Goal: Task Accomplishment & Management: Use online tool/utility

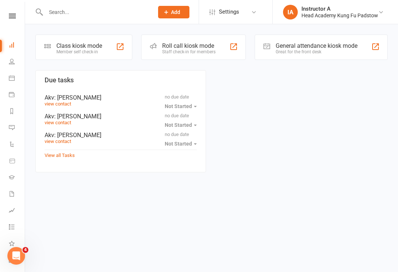
click at [167, 47] on div "Roll call kiosk mode" at bounding box center [188, 45] width 53 height 7
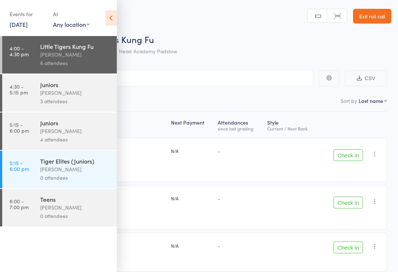
click at [363, 15] on link "Exit roll call" at bounding box center [372, 16] width 38 height 15
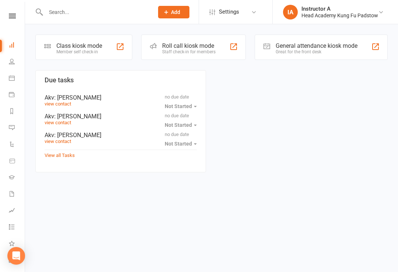
click at [51, 3] on div at bounding box center [91, 12] width 113 height 24
click at [55, 10] on input "text" at bounding box center [95, 12] width 105 height 10
type input "A"
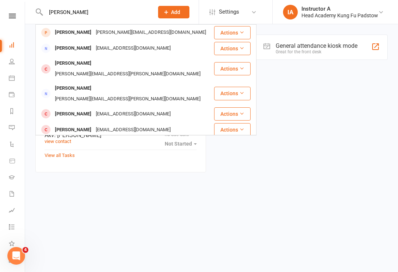
type input "Nathanel"
click at [77, 31] on div "[PERSON_NAME]" at bounding box center [73, 32] width 41 height 11
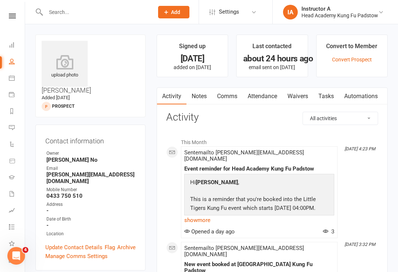
click at [266, 90] on link "Attendance" at bounding box center [262, 96] width 40 height 17
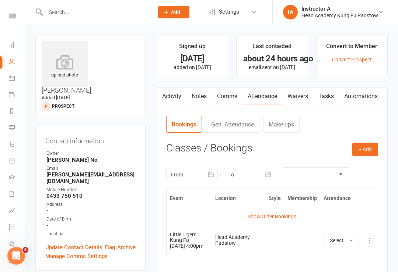
click at [277, 101] on link "Attendance" at bounding box center [262, 96] width 40 height 17
click at [244, 99] on link "Attendance" at bounding box center [262, 96] width 40 height 17
click at [299, 99] on link "Waivers" at bounding box center [297, 96] width 31 height 17
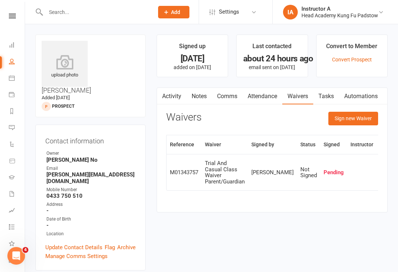
click at [339, 116] on button "Sign new Waiver" at bounding box center [353, 118] width 50 height 13
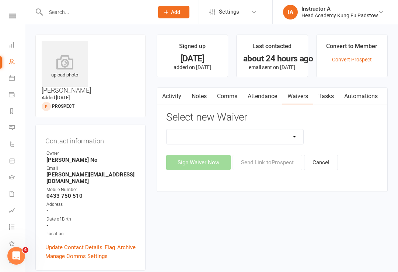
click at [204, 136] on select "Adults Waiver And Terms And Conditions Parent Or Guardian Waiver And Terms And …" at bounding box center [234, 137] width 137 height 15
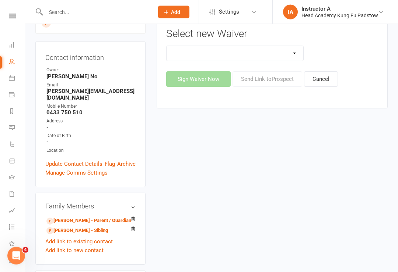
click at [206, 53] on select "Adults Waiver And Terms And Conditions Parent Or Guardian Waiver And Terms And …" at bounding box center [234, 53] width 137 height 15
select select "3665"
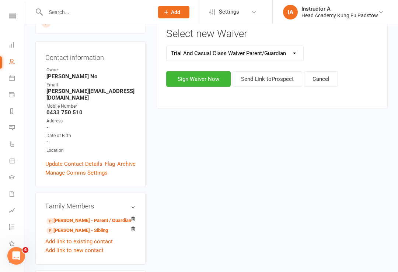
click at [190, 80] on button "Sign Waiver Now" at bounding box center [198, 78] width 64 height 15
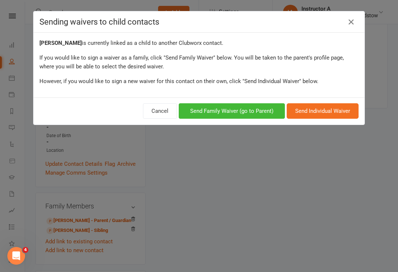
click at [352, 27] on icon at bounding box center [350, 22] width 9 height 9
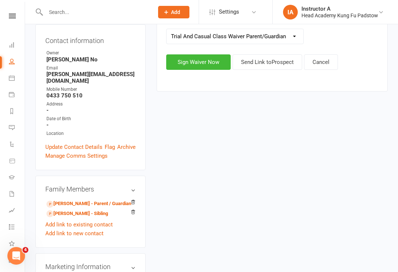
scroll to position [105, 0]
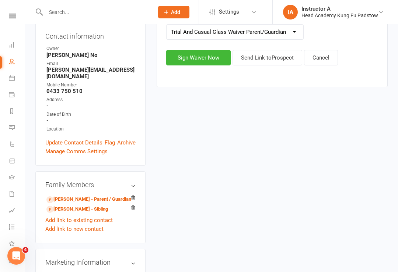
click at [72, 196] on link "Sara Genday - Parent / Guardian" at bounding box center [88, 200] width 85 height 8
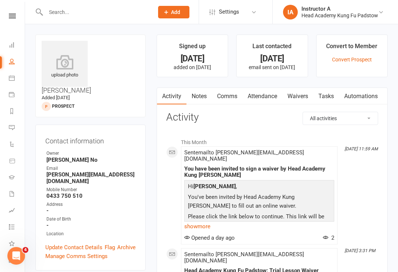
click at [281, 98] on link "Attendance" at bounding box center [262, 96] width 40 height 17
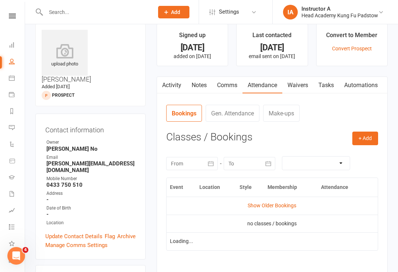
scroll to position [11, 0]
click at [297, 91] on link "Waivers" at bounding box center [297, 85] width 31 height 17
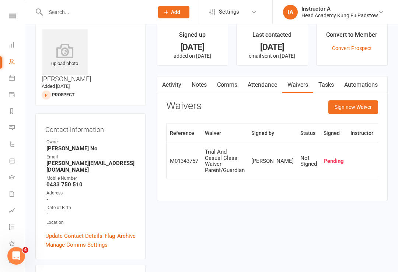
click at [351, 106] on button "Sign new Waiver" at bounding box center [353, 107] width 50 height 13
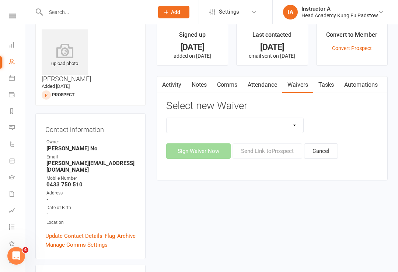
click at [199, 127] on select "Adults Waiver And Terms And Conditions Parent Or Guardian Waiver And Terms And …" at bounding box center [234, 125] width 137 height 15
select select "3665"
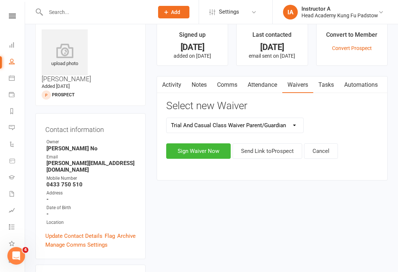
click at [189, 152] on button "Sign Waiver Now" at bounding box center [198, 151] width 64 height 15
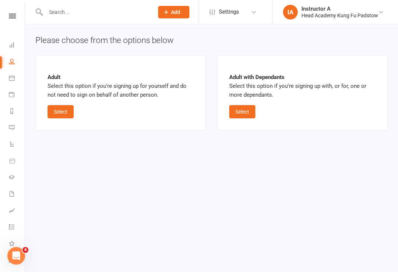
click at [230, 113] on button "Select" at bounding box center [242, 111] width 26 height 13
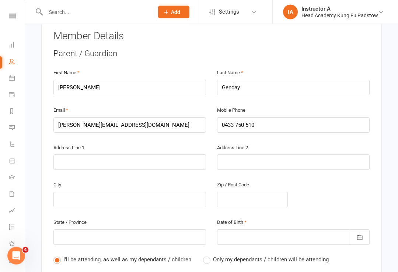
scroll to position [146, 0]
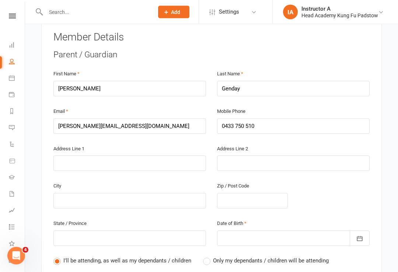
click at [288, 231] on div at bounding box center [293, 238] width 152 height 15
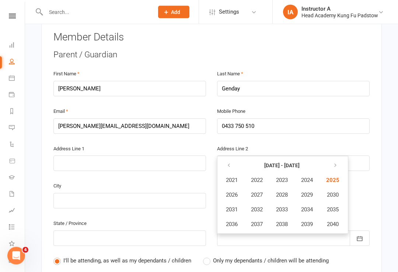
scroll to position [147, 0]
click at [232, 159] on button "button" at bounding box center [229, 165] width 16 height 13
click at [225, 159] on button "button" at bounding box center [229, 165] width 16 height 13
click at [284, 192] on span "1988" at bounding box center [282, 195] width 12 height 7
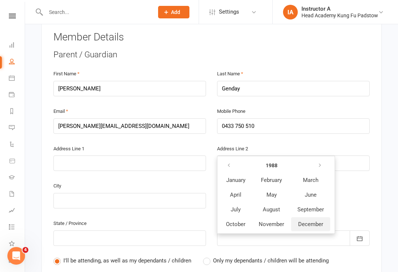
click at [305, 221] on span "December" at bounding box center [310, 224] width 25 height 7
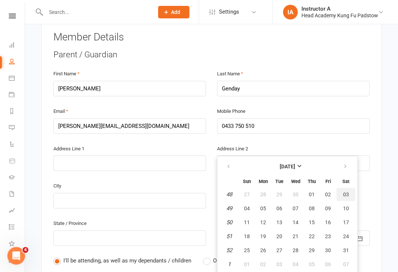
click at [346, 192] on span "03" at bounding box center [346, 195] width 6 height 6
type input "03 Dec 1988"
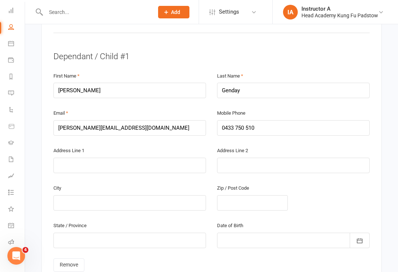
scroll to position [410, 0]
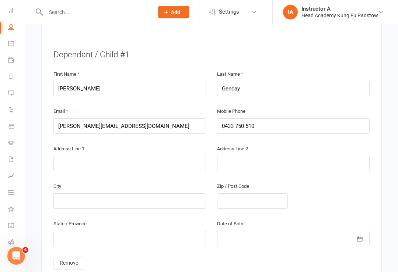
click at [363, 231] on button "button" at bounding box center [359, 238] width 20 height 15
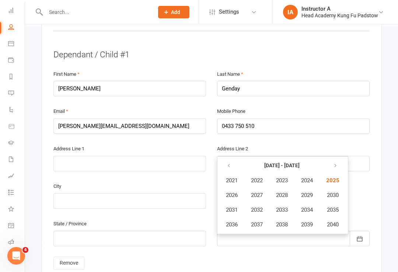
click at [309, 231] on div at bounding box center [293, 238] width 152 height 15
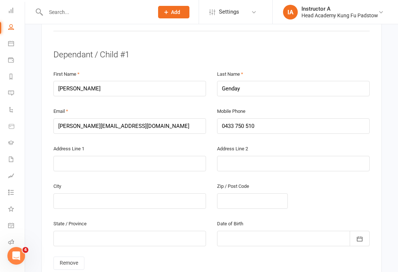
click at [293, 231] on div at bounding box center [293, 238] width 152 height 15
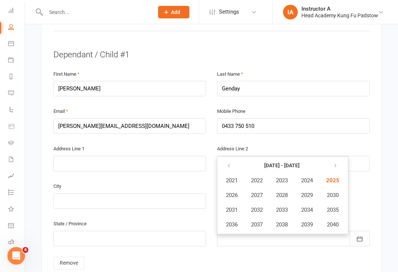
click at [233, 159] on button "button" at bounding box center [229, 165] width 16 height 13
click at [335, 222] on span "2020" at bounding box center [332, 225] width 12 height 7
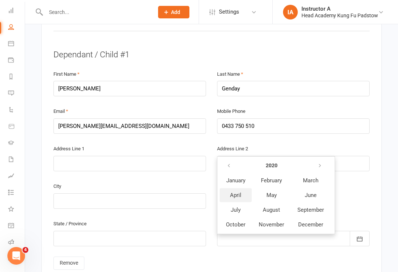
click at [239, 192] on span "April" at bounding box center [235, 195] width 11 height 7
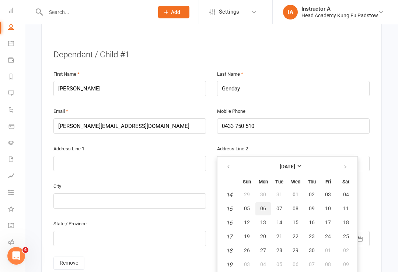
click at [257, 203] on button "06" at bounding box center [262, 209] width 15 height 13
type input "06 Apr 2020"
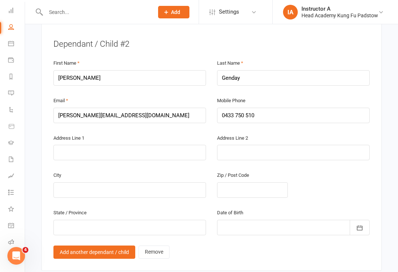
scroll to position [680, 0]
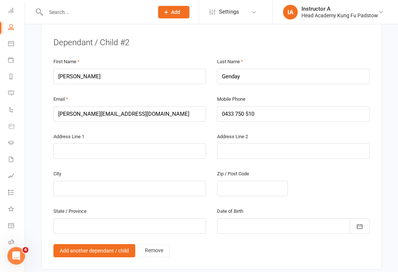
click at [365, 219] on button "button" at bounding box center [359, 226] width 20 height 15
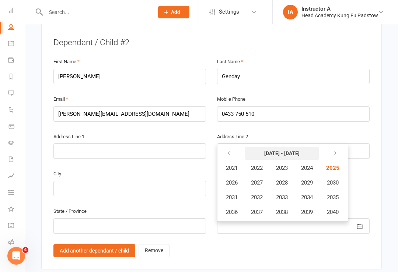
click at [268, 147] on button "2021 - 2040" at bounding box center [282, 153] width 74 height 13
click at [254, 165] on span "2022" at bounding box center [257, 168] width 12 height 7
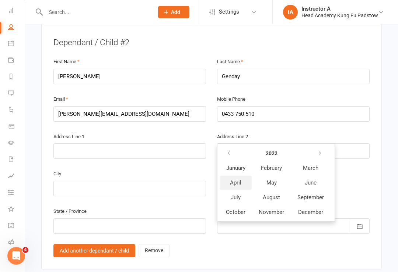
click at [233, 180] on span "April" at bounding box center [235, 183] width 11 height 7
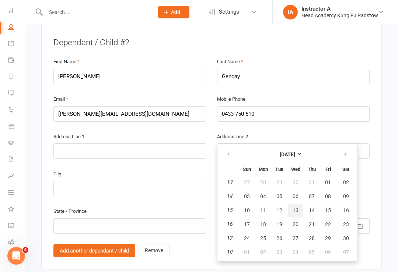
click at [295, 204] on button "13" at bounding box center [295, 210] width 15 height 13
type input "13 Apr 2022"
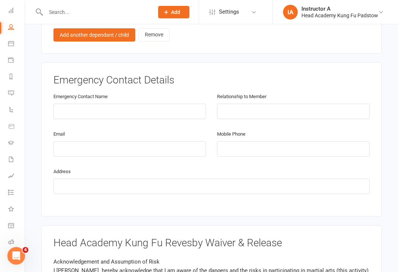
scroll to position [895, 0]
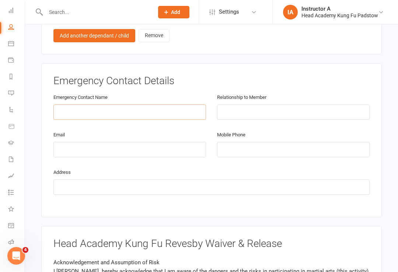
click at [154, 105] on input "text" at bounding box center [129, 112] width 152 height 15
click at [261, 105] on input "text" at bounding box center [293, 112] width 152 height 15
click at [191, 105] on input "Bishoy" at bounding box center [129, 112] width 152 height 15
type input "[PERSON_NAME]"
click at [270, 105] on input "text" at bounding box center [293, 112] width 152 height 15
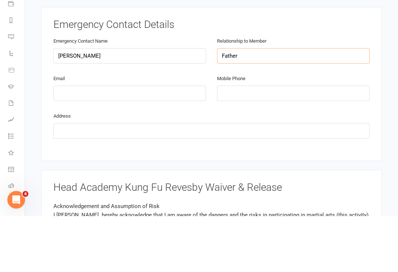
type input "Father"
click at [249, 142] on input "tel" at bounding box center [293, 149] width 152 height 15
type input "0413497270"
click at [149, 130] on div "Email" at bounding box center [129, 143] width 152 height 27
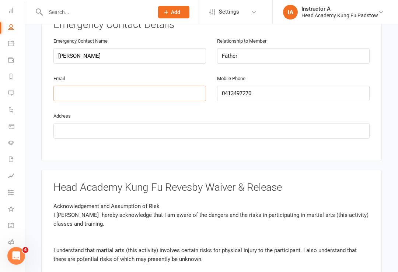
click at [164, 86] on input "email" at bounding box center [129, 93] width 152 height 15
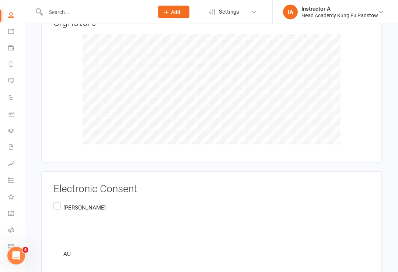
scroll to position [1268, 0]
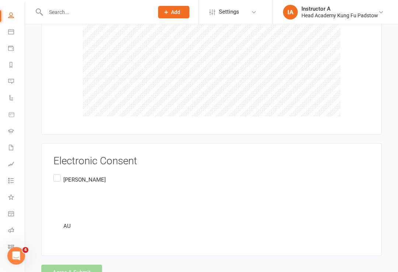
type input "bishoy.genday@gmail.com"
click at [58, 173] on label "Sara Genday AU" at bounding box center [79, 203] width 52 height 61
click at [58, 173] on input "Sara Genday AU" at bounding box center [55, 173] width 5 height 0
click at [70, 265] on button "Agree & Submit" at bounding box center [71, 272] width 61 height 15
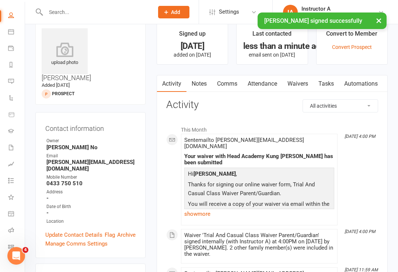
scroll to position [15, 0]
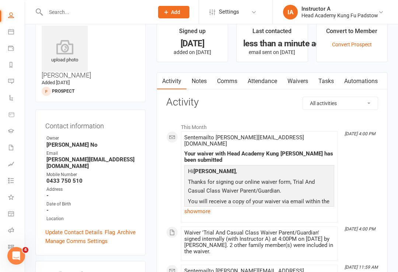
click at [14, 11] on link "People" at bounding box center [16, 16] width 17 height 17
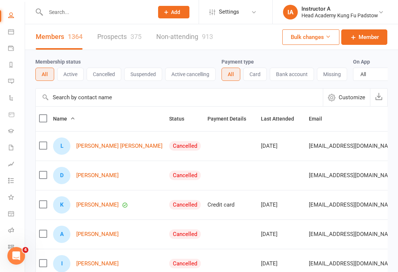
click at [6, 35] on li "Calendar" at bounding box center [11, 32] width 25 height 17
click at [2, 30] on li "Calendar" at bounding box center [11, 32] width 25 height 17
click at [9, 29] on icon at bounding box center [11, 32] width 6 height 6
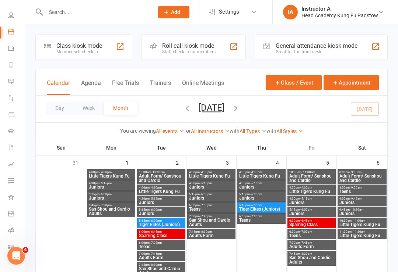
click at [12, 50] on icon at bounding box center [11, 48] width 6 height 6
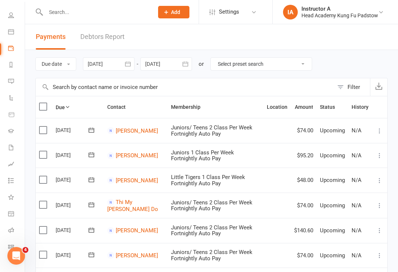
click at [12, 16] on icon at bounding box center [11, 15] width 6 height 6
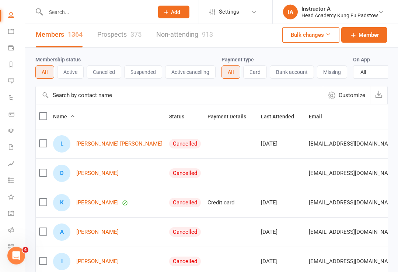
scroll to position [2, 0]
click at [10, 30] on icon at bounding box center [11, 32] width 6 height 6
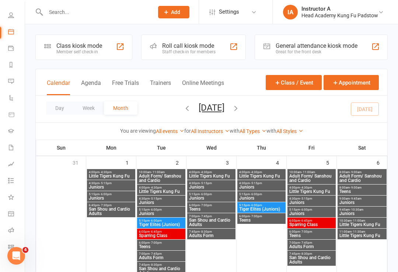
click at [6, 52] on li "Payments" at bounding box center [11, 49] width 25 height 17
click at [10, 51] on link "Payments" at bounding box center [16, 49] width 17 height 17
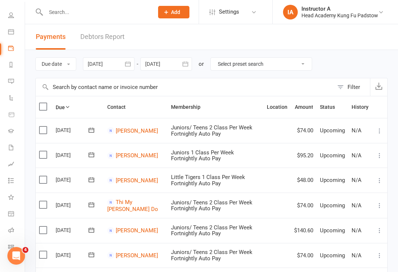
click at [12, 70] on link "Reports" at bounding box center [16, 65] width 17 height 17
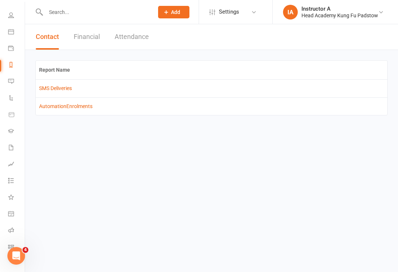
click at [12, 83] on icon at bounding box center [11, 81] width 6 height 6
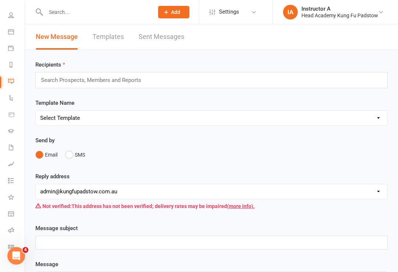
click at [6, 17] on li "People" at bounding box center [11, 16] width 25 height 17
click at [311, 11] on div "Instructor A" at bounding box center [339, 9] width 77 height 7
click at [10, 39] on link "Dashboard" at bounding box center [17, 46] width 17 height 17
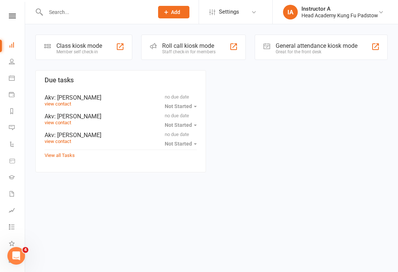
click at [157, 46] on div at bounding box center [153, 46] width 9 height 9
click at [67, 16] on input "text" at bounding box center [95, 12] width 105 height 10
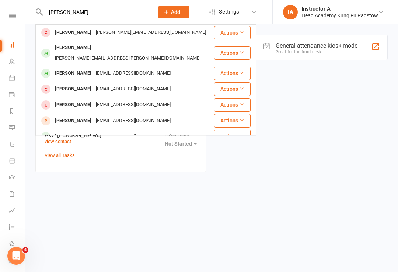
type input "William mann"
click at [67, 46] on div "[PERSON_NAME]" at bounding box center [73, 47] width 41 height 11
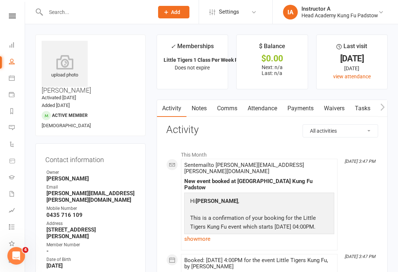
click at [231, 109] on link "Comms" at bounding box center [227, 108] width 31 height 17
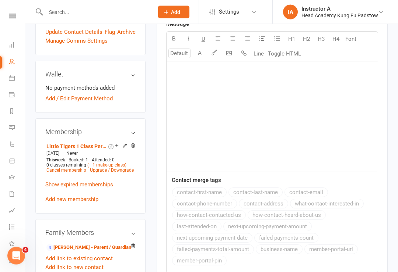
scroll to position [256, 0]
click at [78, 244] on link "Sadie Manning - Parent / Guardian" at bounding box center [88, 248] width 85 height 8
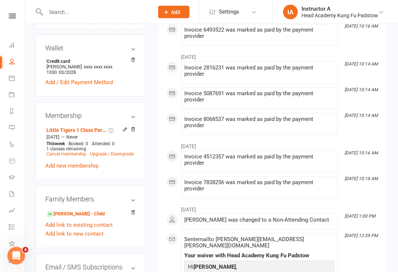
scroll to position [256, 0]
click at [63, 230] on link "Add link to new contact" at bounding box center [74, 234] width 58 height 9
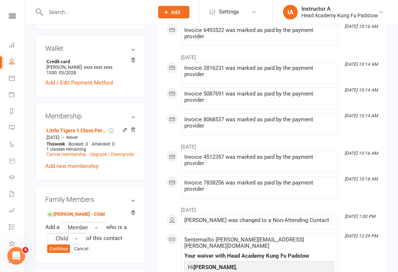
click at [60, 245] on button "Continue" at bounding box center [58, 249] width 23 height 9
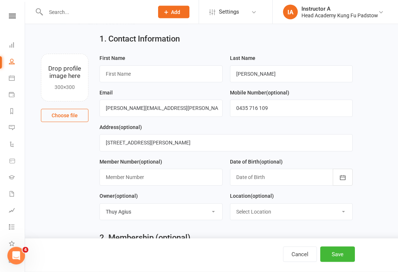
scroll to position [20, 0]
click at [136, 71] on input "text" at bounding box center [160, 73] width 123 height 17
type input "Fred"
click at [261, 78] on input "Manning" at bounding box center [291, 74] width 123 height 17
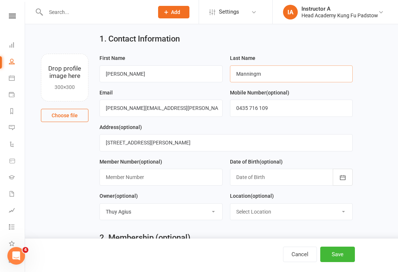
type input "Manning"
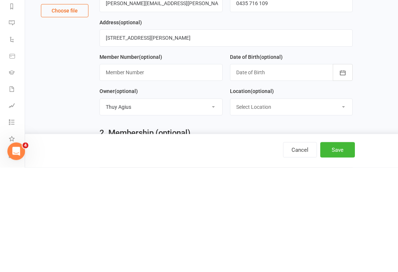
click at [275, 169] on div at bounding box center [291, 177] width 123 height 17
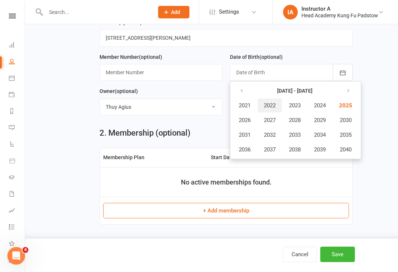
click at [271, 106] on span "2022" at bounding box center [270, 105] width 12 height 7
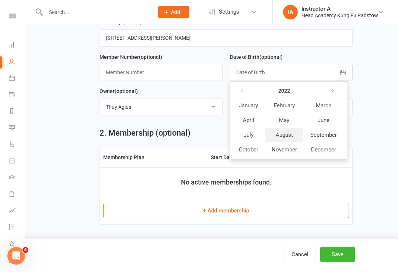
click at [282, 132] on button "August" at bounding box center [284, 135] width 38 height 14
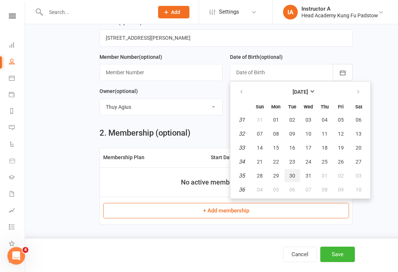
click at [291, 173] on button "30" at bounding box center [291, 175] width 15 height 13
type input "30 Aug 2022"
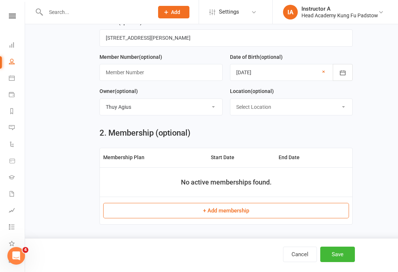
click at [277, 110] on select "Select Location Head Academy Padstow" at bounding box center [291, 107] width 122 height 16
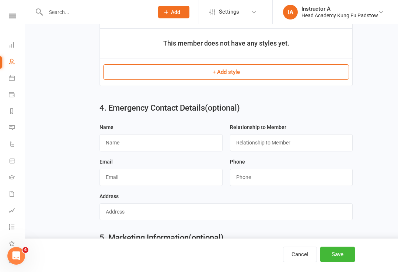
scroll to position [377, 0]
click at [323, 272] on div "Cancel Save" at bounding box center [199, 256] width 398 height 34
click at [336, 261] on button "Save" at bounding box center [337, 254] width 35 height 15
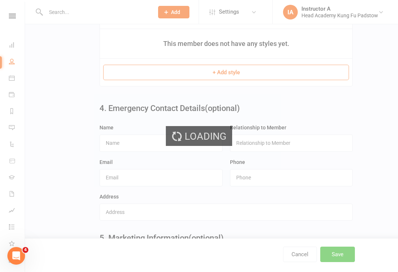
scroll to position [0, 0]
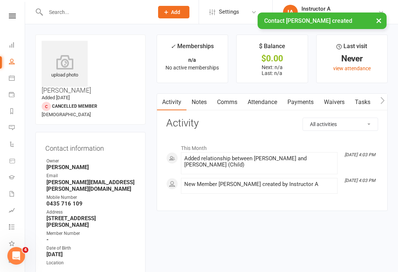
click at [298, 109] on link "Payments" at bounding box center [300, 102] width 36 height 17
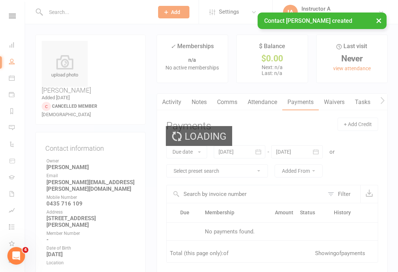
scroll to position [11, 0]
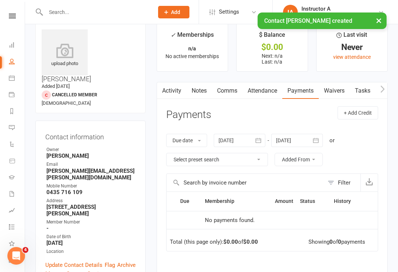
click at [334, 92] on link "Waivers" at bounding box center [333, 90] width 31 height 17
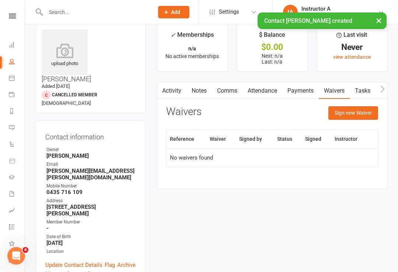
click at [345, 110] on button "Sign new Waiver" at bounding box center [353, 112] width 50 height 13
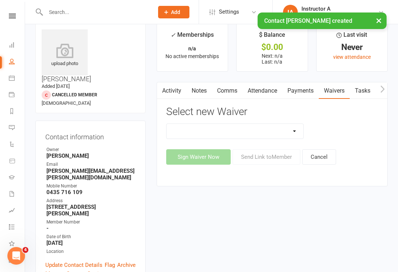
click at [266, 136] on select "Adults Waiver And Terms And Conditions Parent Or Guardian Waiver And Terms And …" at bounding box center [234, 131] width 137 height 15
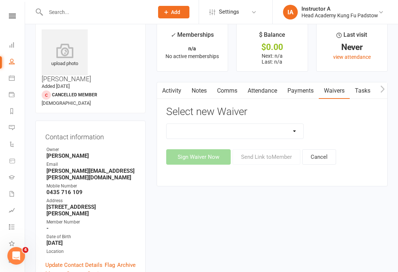
select select "3665"
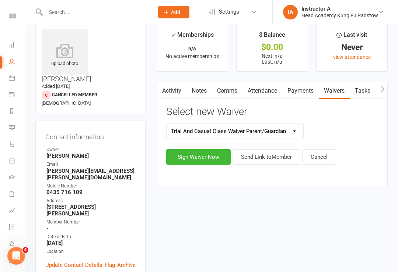
click at [199, 152] on button "Sign Waiver Now" at bounding box center [198, 156] width 64 height 15
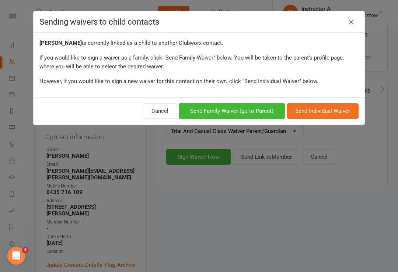
click at [360, 35] on div "Fred Manning is currently linked as a child to another Clubworx contact. If you…" at bounding box center [199, 65] width 331 height 65
click at [356, 26] on link at bounding box center [351, 22] width 12 height 12
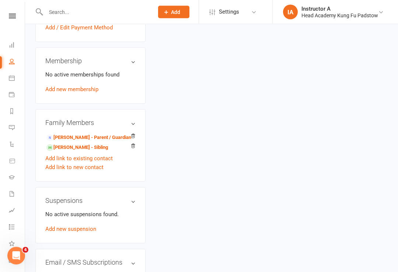
scroll to position [316, 0]
click at [67, 134] on link "Sadie Manning - Parent / Guardian" at bounding box center [88, 138] width 85 height 8
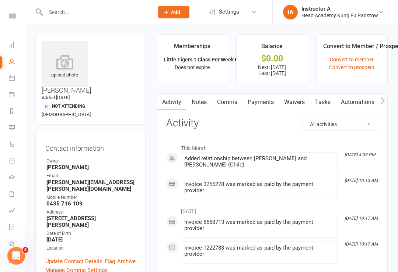
click at [276, 102] on link "Payments" at bounding box center [260, 102] width 36 height 17
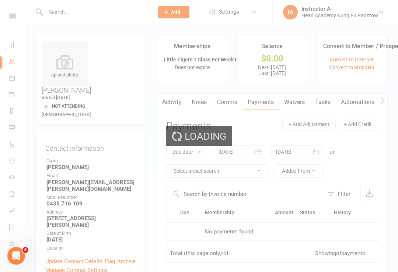
scroll to position [11, 0]
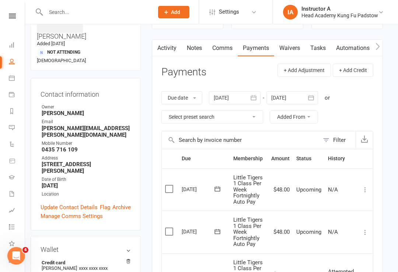
click at [287, 46] on link "Waivers" at bounding box center [289, 48] width 31 height 17
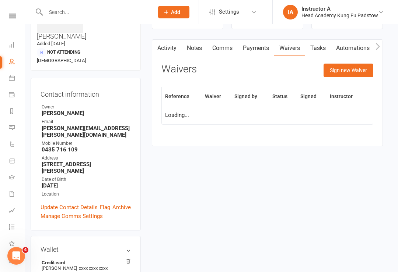
scroll to position [66, 5]
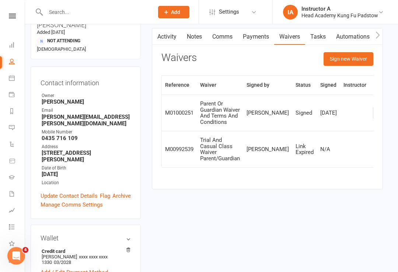
click at [331, 55] on button "Sign new Waiver" at bounding box center [348, 58] width 50 height 13
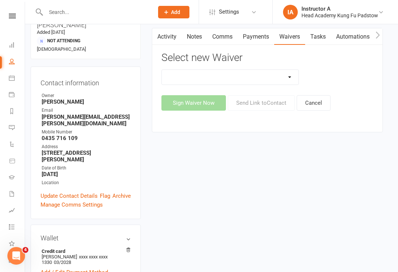
click at [247, 75] on select "Adults Waiver And Terms And Conditions Parent Or Guardian Waiver And Terms And …" at bounding box center [230, 77] width 137 height 15
select select "3665"
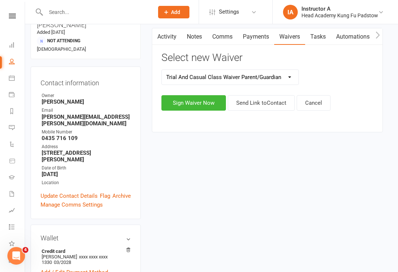
click at [191, 105] on button "Sign Waiver Now" at bounding box center [193, 102] width 64 height 15
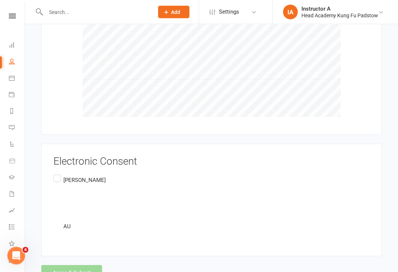
scroll to position [1268, 0]
click at [61, 173] on label "Sadie Manning AU" at bounding box center [79, 203] width 52 height 61
click at [58, 173] on input "Sadie Manning AU" at bounding box center [55, 173] width 5 height 0
click at [56, 265] on button "Agree & Submit" at bounding box center [71, 272] width 61 height 15
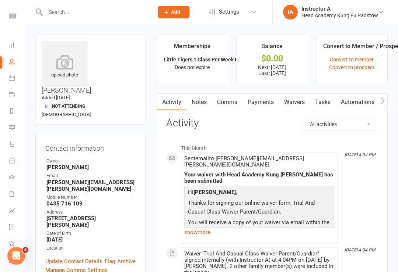
click at [4, 27] on div "Clubworx" at bounding box center [12, 26] width 25 height 24
click at [6, 42] on li "Dashboard" at bounding box center [12, 46] width 25 height 17
click at [3, 49] on li "Dashboard" at bounding box center [12, 46] width 25 height 17
click at [15, 142] on link "Automations" at bounding box center [17, 145] width 17 height 17
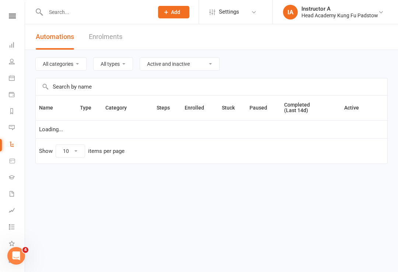
click at [17, 148] on link "Automations" at bounding box center [17, 145] width 17 height 17
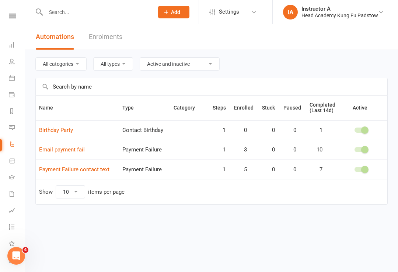
click at [4, 125] on li "Messages" at bounding box center [12, 128] width 25 height 17
click at [20, 176] on link "Gradings" at bounding box center [17, 178] width 17 height 17
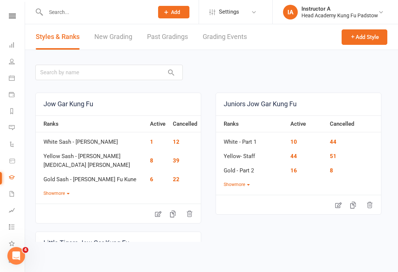
click at [3, 194] on li "Waivers 2" at bounding box center [12, 195] width 25 height 17
click at [14, 190] on link "Waivers 2" at bounding box center [17, 195] width 17 height 17
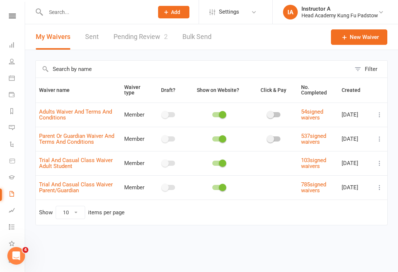
click at [151, 35] on link "Pending Review 2" at bounding box center [140, 36] width 54 height 25
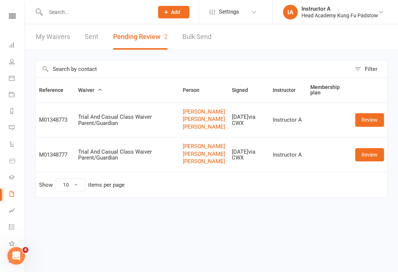
click at [378, 127] on link "Review" at bounding box center [369, 119] width 29 height 13
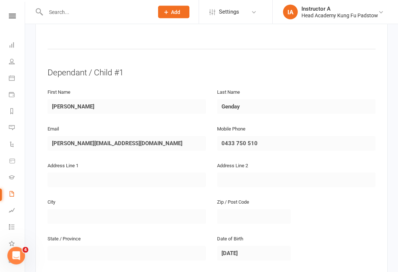
scroll to position [359, 0]
click at [23, 17] on link at bounding box center [12, 16] width 26 height 5
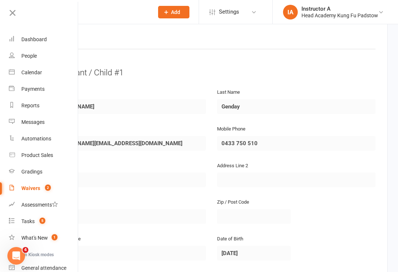
click at [24, 43] on link "Dashboard" at bounding box center [44, 39] width 70 height 17
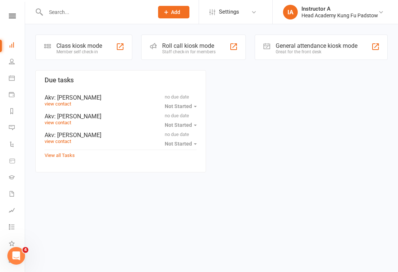
click at [82, 13] on input "text" at bounding box center [95, 12] width 105 height 10
click at [78, 14] on input "text" at bounding box center [95, 12] width 105 height 10
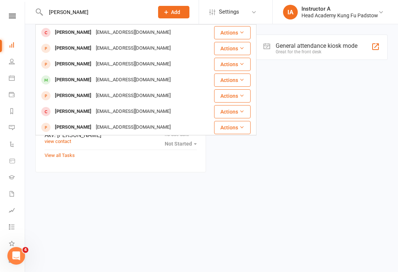
scroll to position [2, 0]
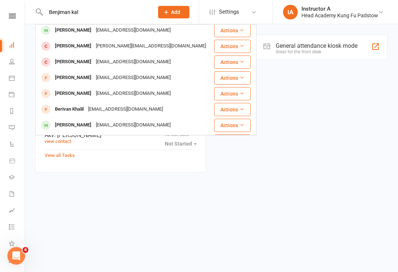
type input "Benjiman kal"
click at [73, 31] on div "[PERSON_NAME]" at bounding box center [73, 30] width 41 height 11
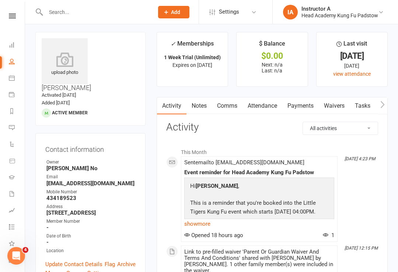
scroll to position [3, 0]
click at [270, 101] on link "Attendance" at bounding box center [262, 105] width 40 height 17
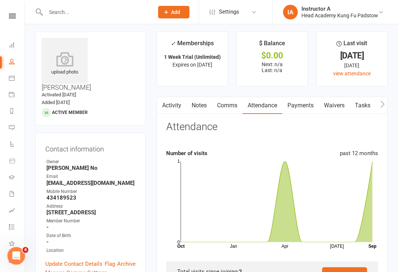
click at [291, 110] on link "Payments" at bounding box center [300, 105] width 36 height 17
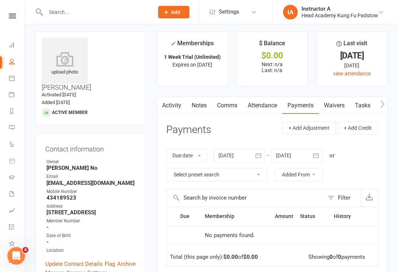
click at [259, 103] on link "Attendance" at bounding box center [262, 105] width 40 height 17
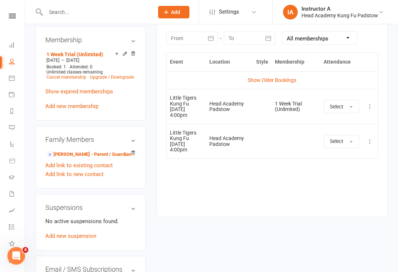
scroll to position [326, 0]
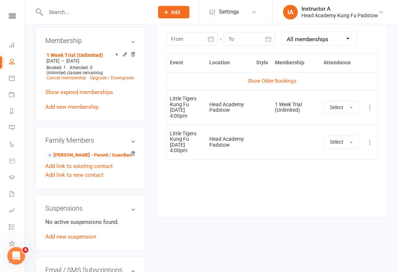
click at [67, 152] on link "Sabina Mehic - Parent / Guardian" at bounding box center [88, 156] width 85 height 8
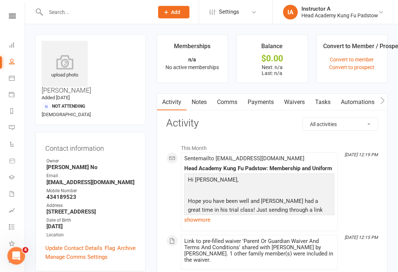
click at [268, 102] on link "Payments" at bounding box center [260, 102] width 36 height 17
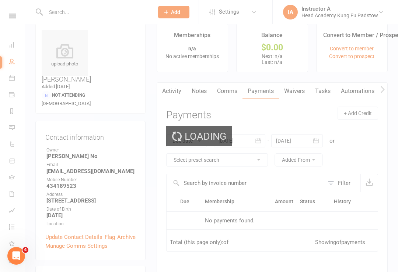
scroll to position [11, 0]
click at [300, 90] on link "Waivers" at bounding box center [294, 90] width 31 height 17
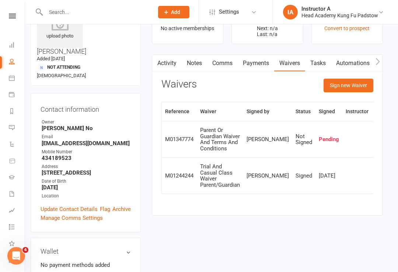
scroll to position [39, 0]
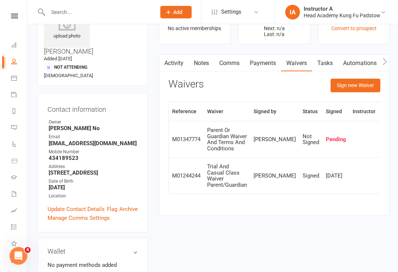
click at [134, 155] on strong "434189523" at bounding box center [90, 158] width 89 height 7
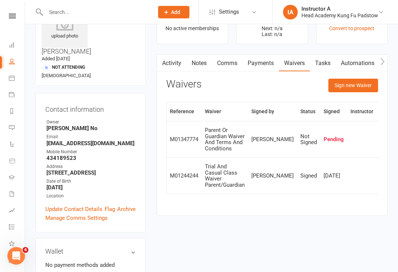
click at [188, 109] on th "Reference" at bounding box center [183, 111] width 35 height 19
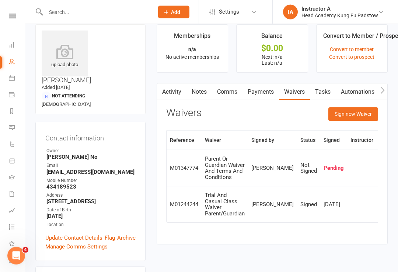
scroll to position [0, 0]
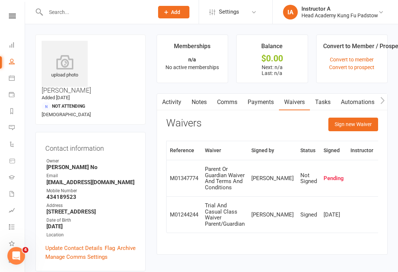
click at [17, 11] on nav "Clubworx Dashboard People Calendar Payments Reports Messages Automations Produc…" at bounding box center [12, 138] width 25 height 272
click at [10, 18] on icon at bounding box center [12, 16] width 7 height 5
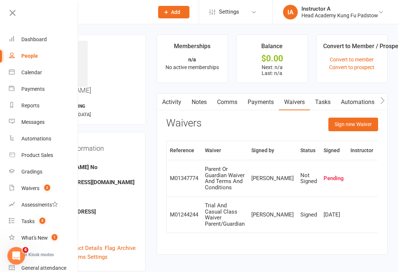
click at [32, 38] on div "Dashboard" at bounding box center [33, 39] width 25 height 6
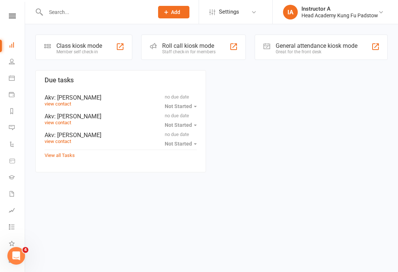
click at [10, 18] on icon at bounding box center [12, 16] width 7 height 5
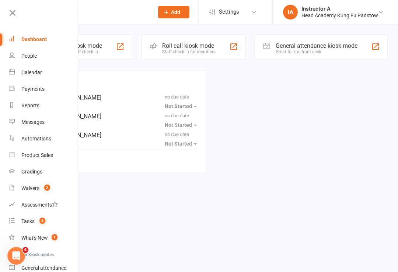
click at [25, 20] on link at bounding box center [42, 15] width 71 height 17
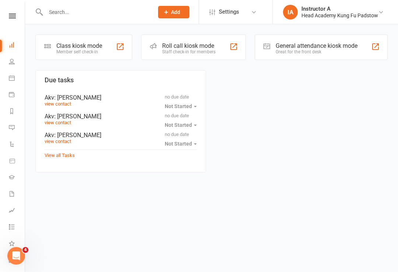
click at [52, 17] on input "text" at bounding box center [95, 12] width 105 height 10
click at [179, 51] on div "Staff check-in for members" at bounding box center [188, 51] width 53 height 5
click at [4, 34] on div "Clubworx" at bounding box center [12, 26] width 25 height 24
click at [9, 56] on link "People" at bounding box center [17, 62] width 17 height 17
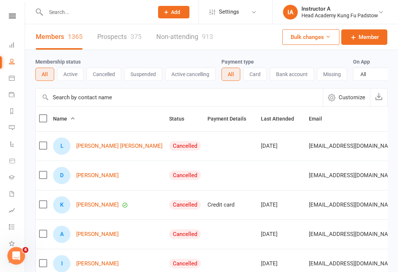
click at [14, 43] on icon at bounding box center [12, 45] width 6 height 6
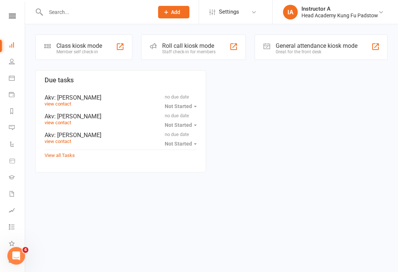
click at [15, 18] on icon at bounding box center [12, 16] width 7 height 5
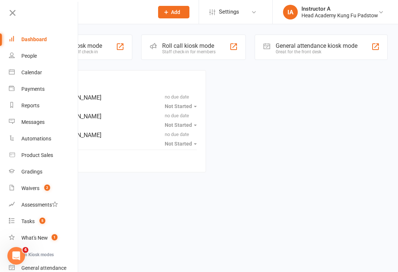
click at [11, 16] on icon at bounding box center [12, 13] width 10 height 10
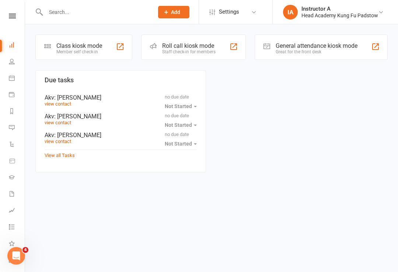
click at [161, 44] on div "Roll call kiosk mode Staff check-in for members" at bounding box center [193, 47] width 105 height 25
click at [73, 15] on input "text" at bounding box center [95, 12] width 105 height 10
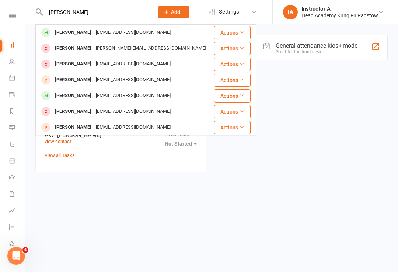
type input "Benjiman kale"
click at [63, 30] on div "[PERSON_NAME]" at bounding box center [73, 32] width 41 height 11
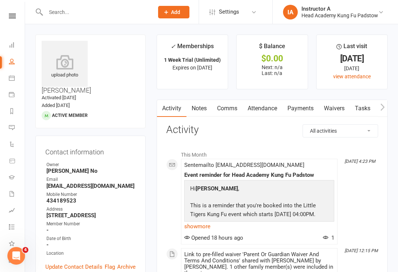
click at [260, 110] on link "Attendance" at bounding box center [262, 108] width 40 height 17
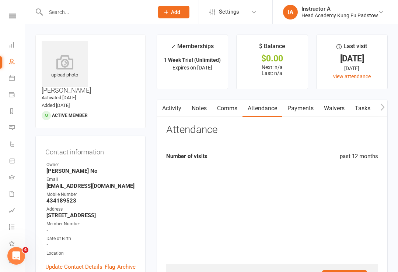
click at [297, 113] on link "Payments" at bounding box center [300, 108] width 36 height 17
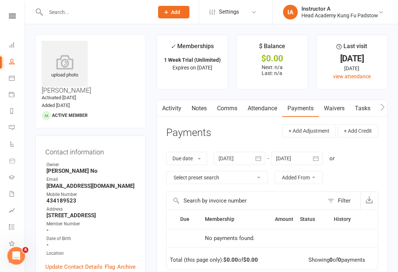
click at [337, 115] on link "Waivers" at bounding box center [333, 108] width 31 height 17
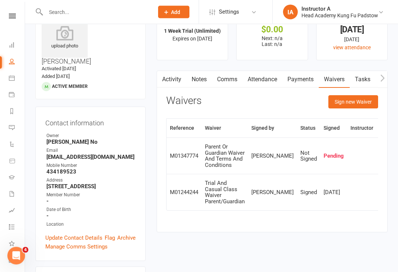
click at [346, 106] on button "Sign new Waiver" at bounding box center [353, 102] width 50 height 13
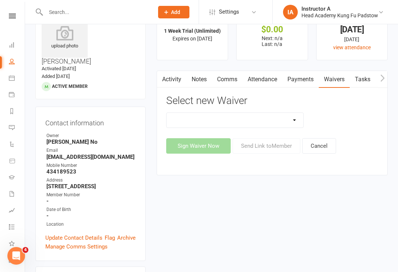
click at [205, 123] on select "Adults Waiver And Terms And Conditions Parent Or Guardian Waiver And Terms And …" at bounding box center [234, 120] width 137 height 15
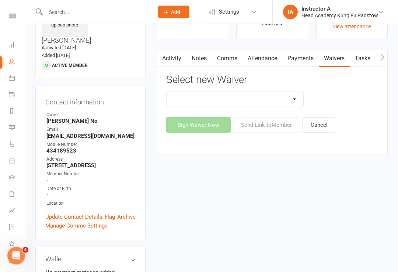
scroll to position [50, 0]
click at [205, 101] on select "Adults Waiver And Terms And Conditions Parent Or Guardian Waiver And Terms And …" at bounding box center [234, 99] width 137 height 15
select select "3663"
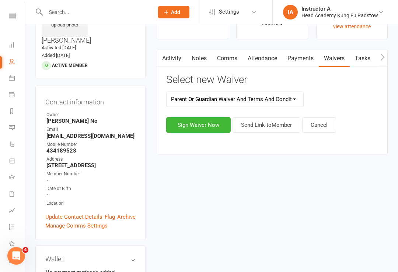
click at [258, 122] on button "Send Link to Member" at bounding box center [266, 124] width 68 height 15
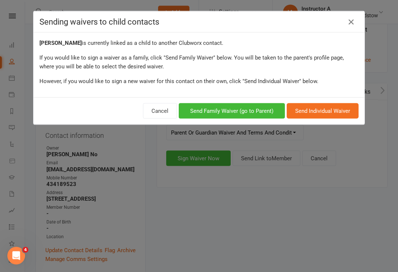
click at [215, 108] on button "Send Family Waiver (go to Parent)" at bounding box center [232, 110] width 106 height 15
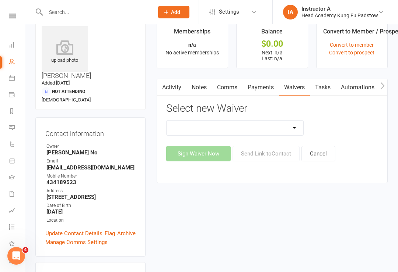
scroll to position [17, 0]
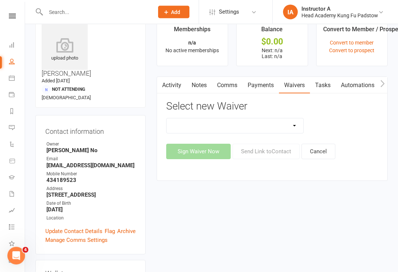
click at [8, 17] on link at bounding box center [12, 16] width 26 height 5
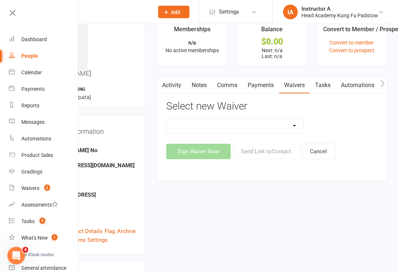
scroll to position [17, 0]
click at [28, 39] on div "Dashboard" at bounding box center [33, 39] width 25 height 6
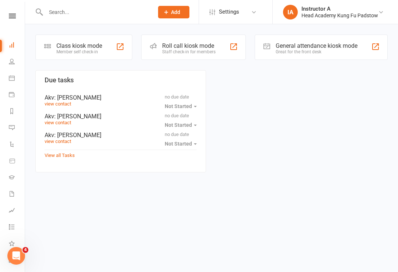
click at [81, 7] on input "text" at bounding box center [95, 12] width 105 height 10
click at [55, 9] on input "text" at bounding box center [95, 12] width 105 height 10
click at [4, 25] on div "Clubworx" at bounding box center [12, 26] width 25 height 24
click at [15, 10] on nav "Clubworx Dashboard People Calendar Payments Reports Messages Automations Produc…" at bounding box center [12, 138] width 25 height 272
click at [53, 10] on input "text" at bounding box center [95, 12] width 105 height 10
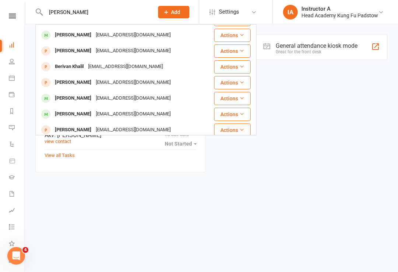
scroll to position [25, 0]
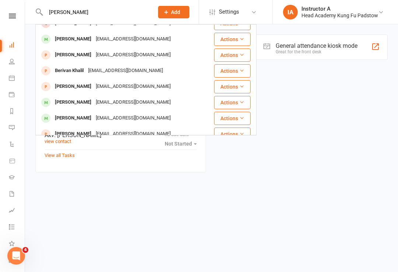
type input "Benjiman ka"
click at [81, 37] on div "[PERSON_NAME]" at bounding box center [73, 39] width 41 height 11
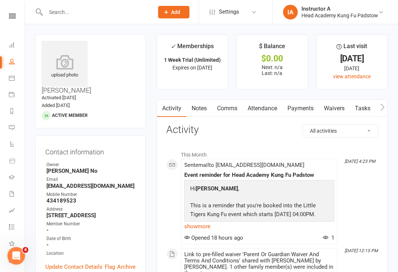
click at [292, 109] on link "Payments" at bounding box center [300, 108] width 36 height 17
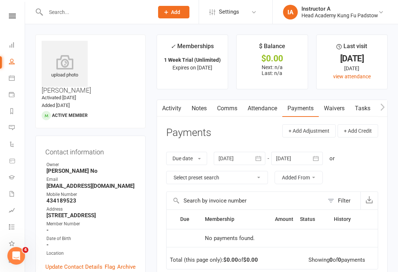
click at [330, 111] on link "Waivers" at bounding box center [333, 108] width 31 height 17
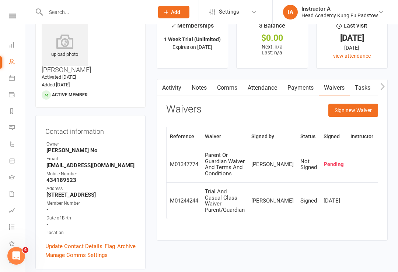
scroll to position [24, 0]
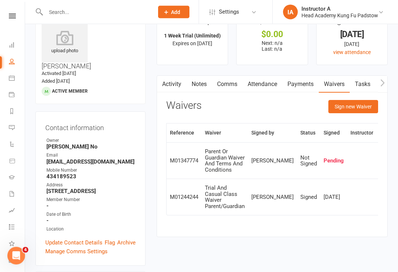
click at [299, 86] on link "Payments" at bounding box center [300, 84] width 36 height 17
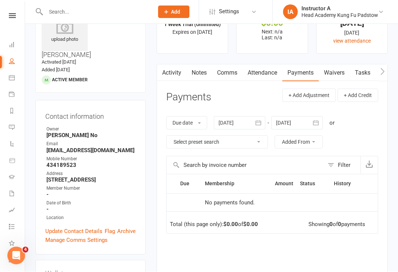
click at [273, 73] on link "Attendance" at bounding box center [262, 73] width 40 height 17
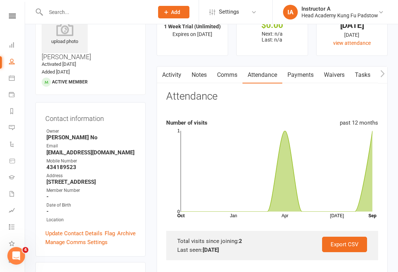
scroll to position [33, 0]
click at [216, 77] on link "Comms" at bounding box center [227, 75] width 31 height 17
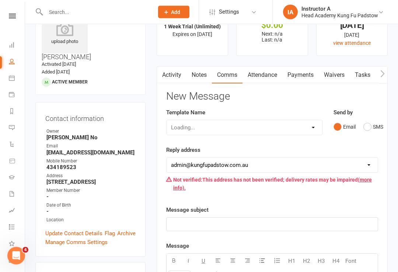
scroll to position [34, 0]
click at [307, 79] on link "Payments" at bounding box center [300, 75] width 36 height 17
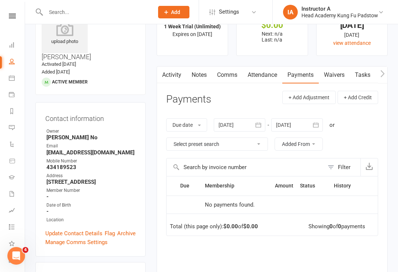
click at [325, 82] on link "Waivers" at bounding box center [333, 75] width 31 height 17
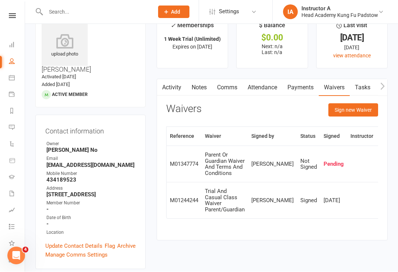
click at [70, 11] on input "text" at bounding box center [95, 12] width 105 height 10
click at [22, 12] on nav "Clubworx Dashboard People Calendar Payments Reports Messages Automations Produc…" at bounding box center [12, 138] width 25 height 272
click at [10, 18] on icon at bounding box center [12, 16] width 7 height 5
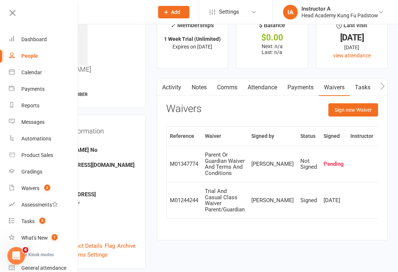
click at [27, 20] on link at bounding box center [42, 15] width 71 height 17
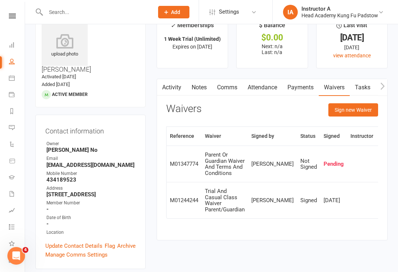
click at [13, 41] on link "Dashboard" at bounding box center [17, 46] width 17 height 17
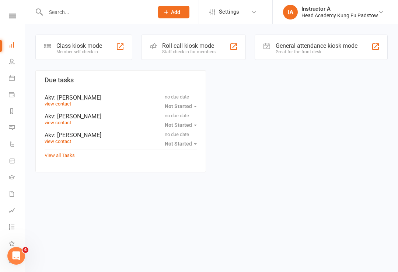
click at [116, 16] on input "text" at bounding box center [95, 12] width 105 height 10
click at [176, 46] on div "Roll call kiosk mode" at bounding box center [188, 45] width 53 height 7
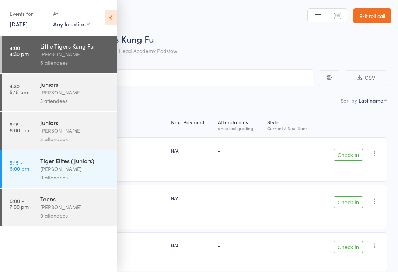
click at [103, 22] on div "Events for [DATE] [DATE] [DATE] Sun Mon Tue Wed Thu Fri Sat 36 31 01 02 03 04 0…" at bounding box center [58, 18] width 117 height 37
click at [112, 15] on icon at bounding box center [110, 17] width 11 height 15
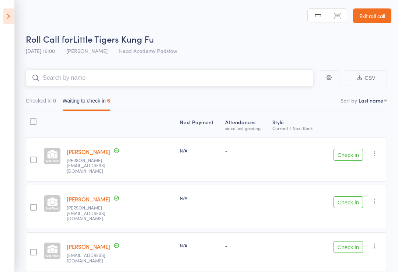
click at [49, 74] on input "search" at bounding box center [169, 78] width 287 height 17
click at [79, 71] on input "search" at bounding box center [169, 78] width 287 height 17
click at [77, 97] on button "Waiting to check in 6" at bounding box center [86, 103] width 47 height 17
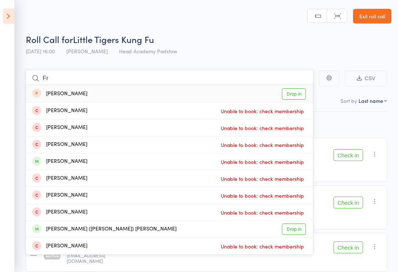
type input "F"
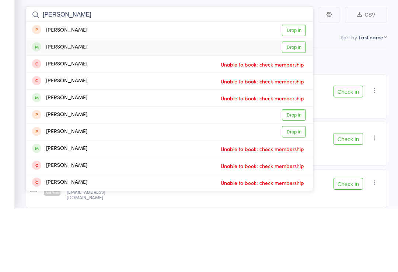
type input "[PERSON_NAME]"
click at [49, 107] on div "[PERSON_NAME]" at bounding box center [59, 111] width 55 height 8
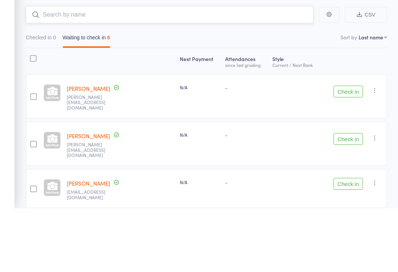
click at [49, 70] on input "search" at bounding box center [169, 78] width 287 height 17
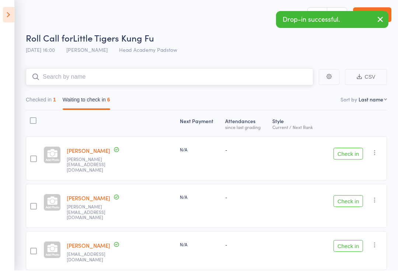
click at [81, 103] on button "Waiting to check in 6" at bounding box center [86, 103] width 47 height 17
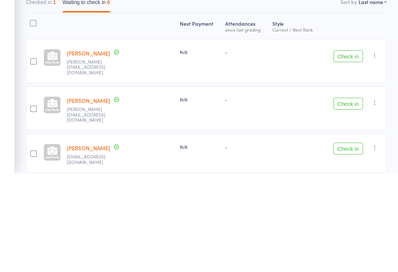
click at [349, 149] on button "Check in" at bounding box center [347, 155] width 29 height 12
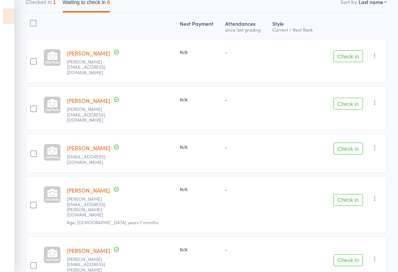
scroll to position [96, 0]
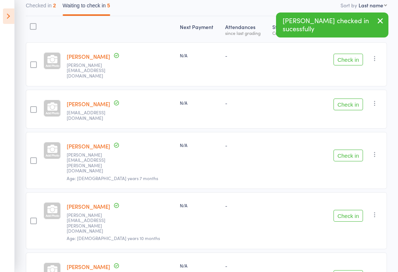
click at [346, 55] on button "Check in" at bounding box center [347, 60] width 29 height 12
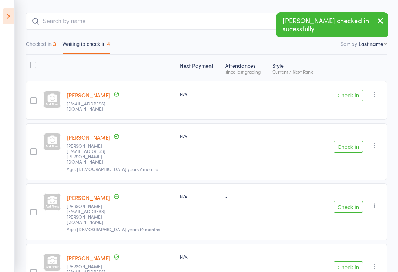
click at [345, 93] on button "Check in" at bounding box center [347, 96] width 29 height 12
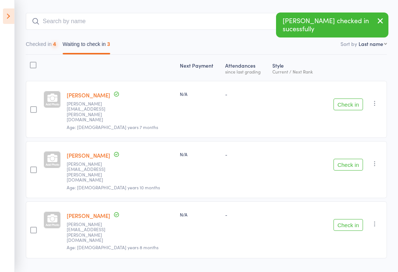
scroll to position [18, 0]
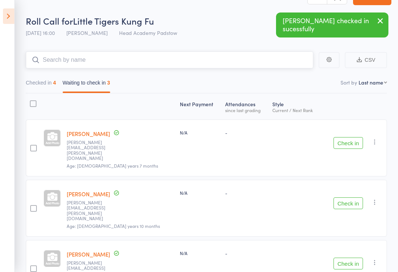
click at [64, 53] on input "search" at bounding box center [169, 60] width 287 height 17
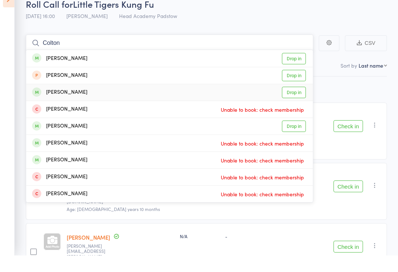
type input "Colton"
click at [49, 105] on div "Colten Agius" at bounding box center [59, 109] width 55 height 8
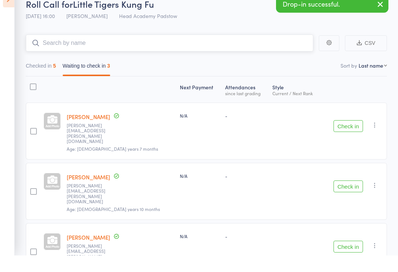
click at [57, 52] on input "search" at bounding box center [169, 60] width 287 height 17
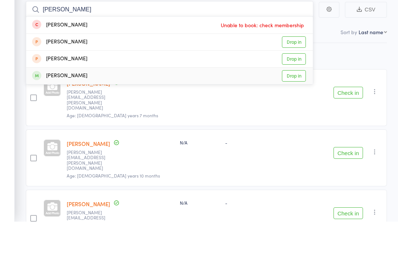
type input "Cruz"
click at [45, 122] on div "Cruz Cianciolo" at bounding box center [59, 126] width 55 height 8
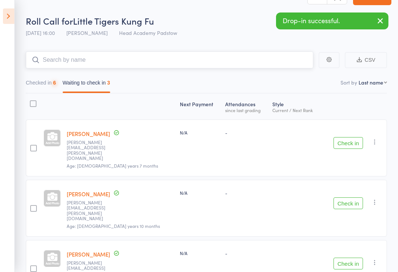
click at [82, 58] on input "search" at bounding box center [169, 60] width 287 height 17
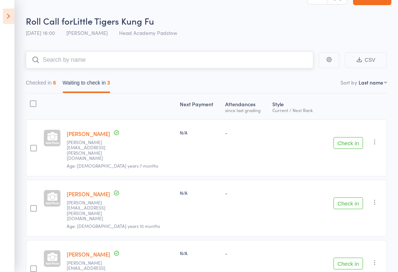
click at [51, 59] on input "search" at bounding box center [169, 60] width 287 height 17
click at [70, 61] on input "search" at bounding box center [169, 60] width 287 height 17
type input "R"
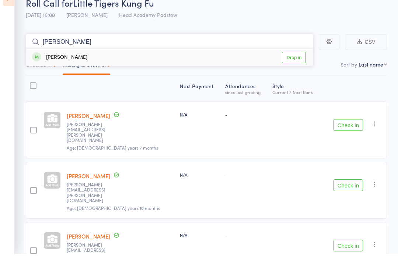
type input "Byron"
click at [303, 70] on link "Drop in" at bounding box center [294, 75] width 24 height 11
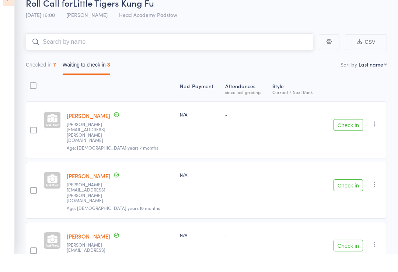
click at [61, 52] on input "search" at bounding box center [169, 60] width 287 height 17
click at [56, 76] on button "Checked in 7" at bounding box center [41, 84] width 30 height 17
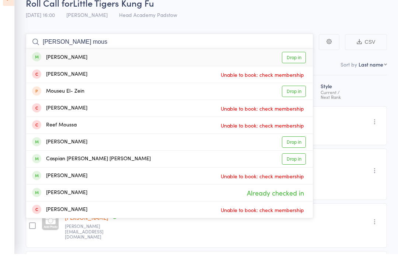
type input "Holly mous"
click at [48, 67] on div "Holly Moussa Drop in" at bounding box center [169, 75] width 286 height 17
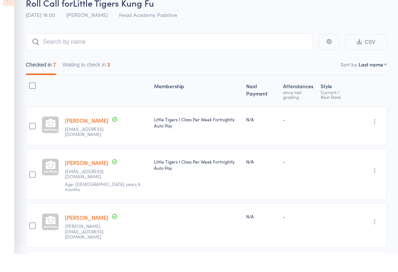
click at [53, 68] on div "Checked in 7 Waiting to check in 3" at bounding box center [206, 80] width 361 height 25
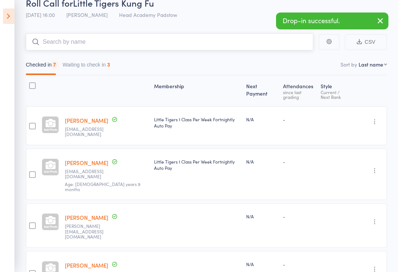
click at [64, 41] on input "search" at bounding box center [169, 42] width 287 height 17
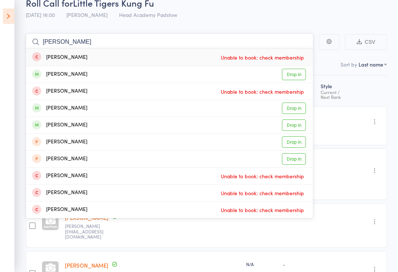
type input "Jackie"
click at [48, 74] on div "[PERSON_NAME]" at bounding box center [59, 74] width 55 height 8
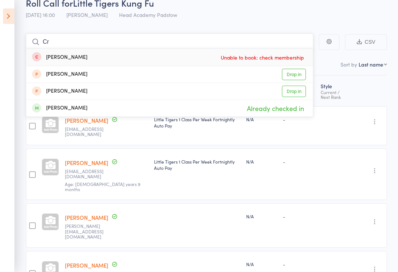
type input "C"
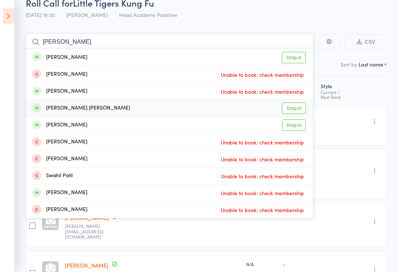
type input "Patrick"
click at [46, 106] on div "Patrick Abi Salloum" at bounding box center [81, 108] width 98 height 8
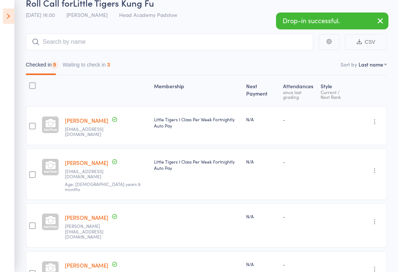
click at [3, 10] on icon at bounding box center [8, 15] width 11 height 15
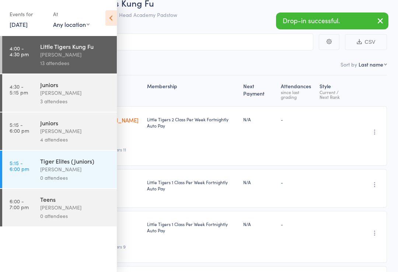
click at [19, 98] on link "4:30 - 5:15 pm Juniors James Agius 3 attendees" at bounding box center [59, 93] width 115 height 38
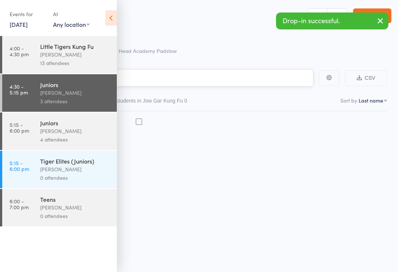
scroll to position [5, 0]
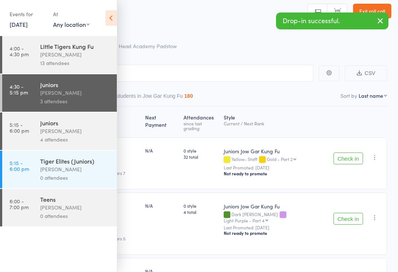
click at [41, 57] on div "James Agius" at bounding box center [75, 54] width 70 height 8
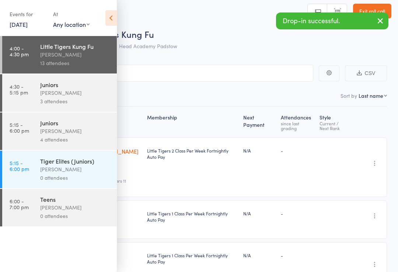
scroll to position [5, 0]
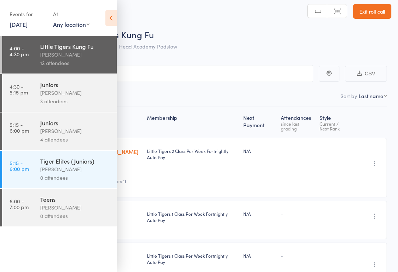
click at [365, 4] on link "Exit roll call" at bounding box center [372, 11] width 38 height 15
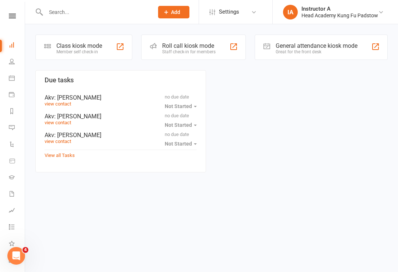
click at [90, 21] on div at bounding box center [91, 12] width 113 height 24
click at [170, 46] on div "Roll call kiosk mode" at bounding box center [188, 45] width 53 height 7
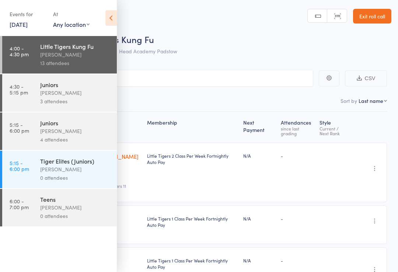
click at [113, 14] on icon at bounding box center [110, 17] width 11 height 15
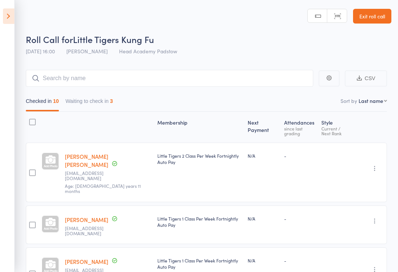
click at [355, 16] on link "Exit roll call" at bounding box center [372, 16] width 38 height 15
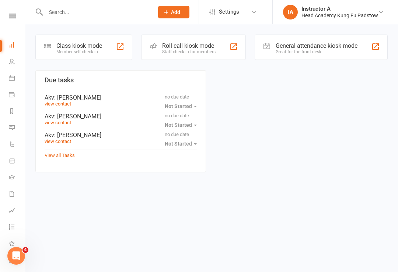
click at [88, 24] on div "Prospect Member Non-attending contact Class / event Appointment Grading event T…" at bounding box center [199, 12] width 398 height 24
click at [82, 16] on input "text" at bounding box center [95, 12] width 105 height 10
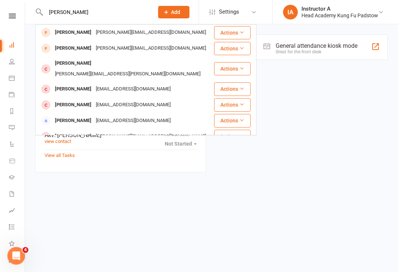
type input "[PERSON_NAME]"
click at [297, 94] on div "Due tasks no due date Not Started Akv : [PERSON_NAME] view contact no due date …" at bounding box center [211, 127] width 363 height 114
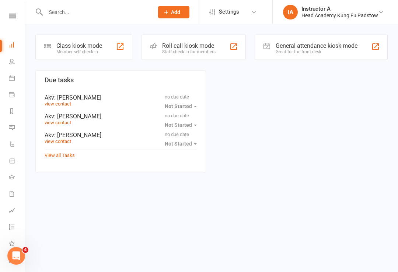
click at [22, 173] on link "Gradings" at bounding box center [17, 178] width 17 height 17
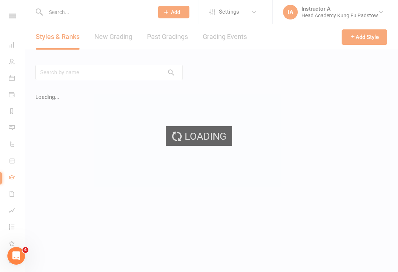
click at [11, 176] on div "Loading" at bounding box center [199, 136] width 398 height 272
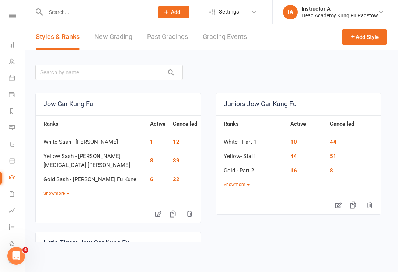
click at [4, 202] on li "Waivers 2" at bounding box center [12, 195] width 25 height 17
click at [4, 194] on li "Waivers 2" at bounding box center [12, 195] width 25 height 17
click at [15, 194] on link "Waivers 2" at bounding box center [17, 195] width 17 height 17
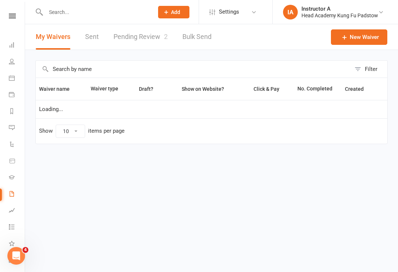
click at [142, 34] on link "Pending Review 2" at bounding box center [140, 36] width 54 height 25
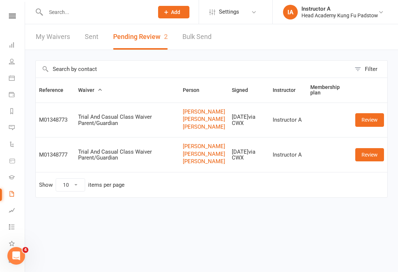
click at [362, 121] on link "Review" at bounding box center [369, 119] width 29 height 13
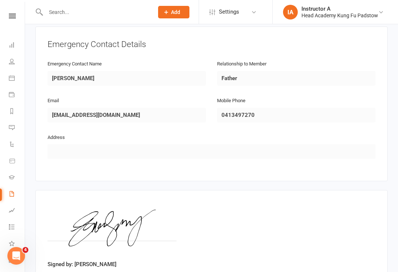
scroll to position [893, 0]
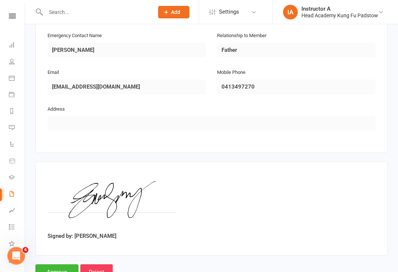
click at [56, 265] on input "Approve" at bounding box center [56, 272] width 43 height 15
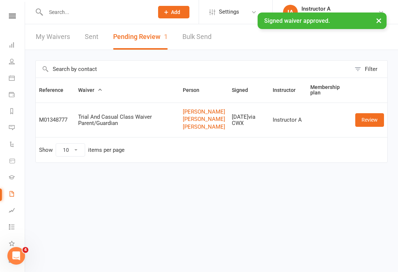
click at [364, 123] on link "Review" at bounding box center [369, 119] width 29 height 13
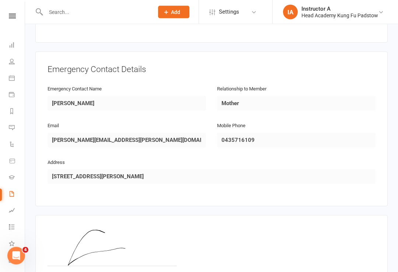
scroll to position [893, 0]
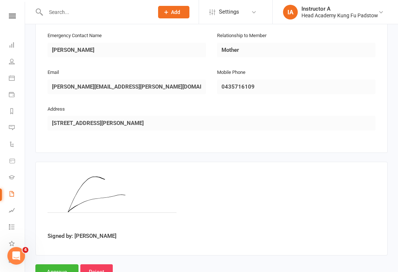
click at [71, 265] on input "Approve" at bounding box center [56, 272] width 43 height 15
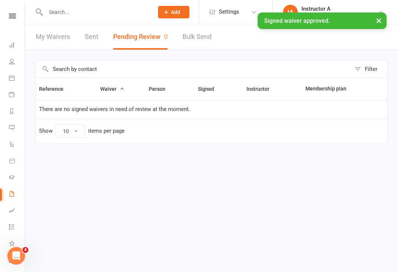
click at [38, 38] on link "My Waivers" at bounding box center [53, 36] width 34 height 25
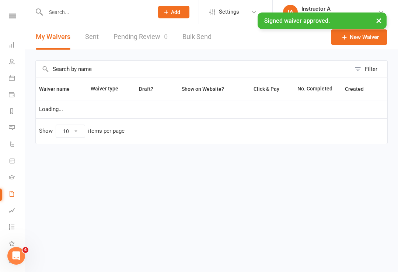
click at [64, 37] on button "My Waivers" at bounding box center [53, 36] width 35 height 25
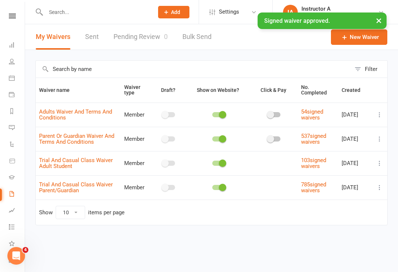
click at [15, 39] on link "Dashboard" at bounding box center [17, 46] width 17 height 17
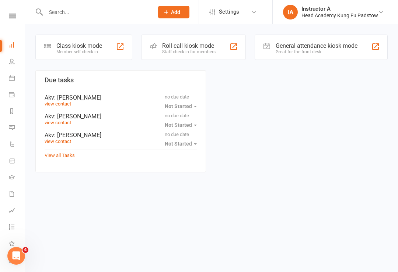
click at [10, 16] on icon at bounding box center [12, 16] width 7 height 5
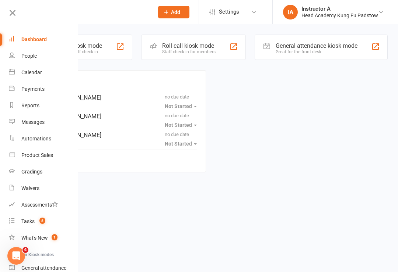
click at [8, 24] on link at bounding box center [42, 15] width 71 height 17
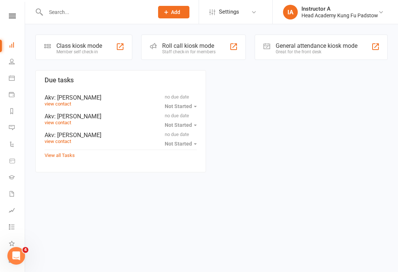
click at [160, 51] on div "Roll call kiosk mode Staff check-in for members" at bounding box center [193, 47] width 105 height 25
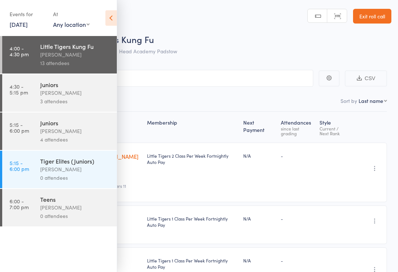
click at [100, 18] on div "Events for 11 Sep, 2025 11 Sep, 2025 September 2025 Sun Mon Tue Wed Thu Fri Sat…" at bounding box center [58, 18] width 117 height 37
click at [114, 19] on icon at bounding box center [110, 17] width 11 height 15
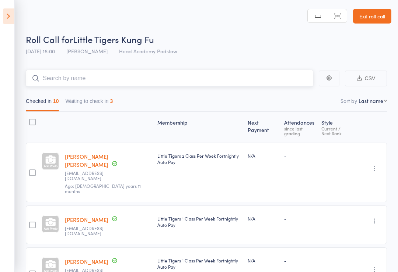
click at [167, 80] on input "search" at bounding box center [169, 78] width 287 height 17
click at [74, 82] on input "search" at bounding box center [169, 78] width 287 height 17
click at [374, 22] on link "Exit roll call" at bounding box center [372, 16] width 38 height 15
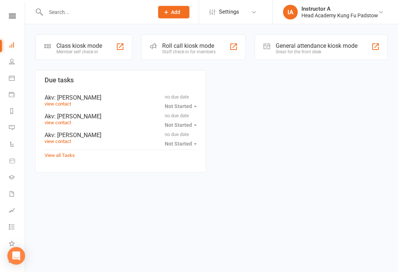
click at [64, 9] on input "text" at bounding box center [95, 12] width 105 height 10
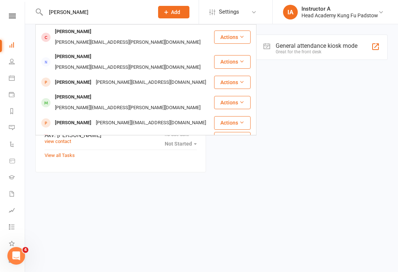
type input "[PERSON_NAME]"
click at [68, 36] on div "[PERSON_NAME]" at bounding box center [73, 32] width 41 height 11
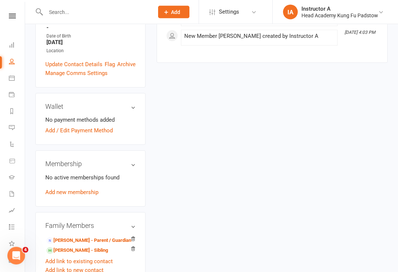
scroll to position [212, 0]
click at [62, 189] on link "Add new membership" at bounding box center [71, 192] width 53 height 7
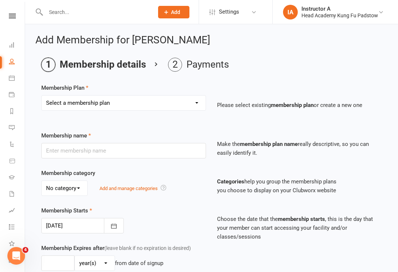
click at [56, 100] on select "Select a membership plan Create new Membership Plan Juniors 1 Class Per Week Fo…" at bounding box center [124, 103] width 164 height 15
select select "8"
type input "1 Week Trial (Unlimited)"
type input "1"
select select "1"
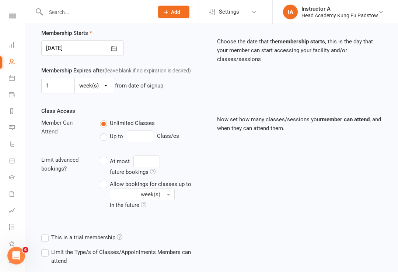
scroll to position [232, 0]
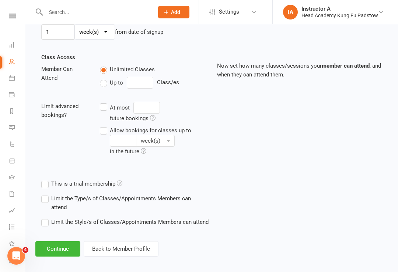
click at [53, 248] on button "Continue" at bounding box center [57, 249] width 45 height 15
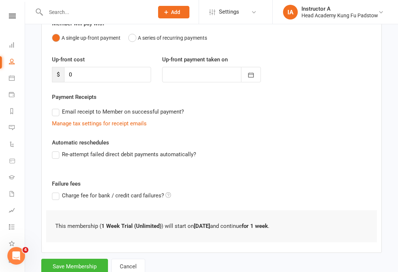
scroll to position [94, 0]
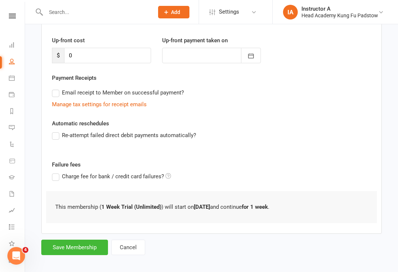
click at [74, 246] on button "Save Membership" at bounding box center [74, 247] width 67 height 15
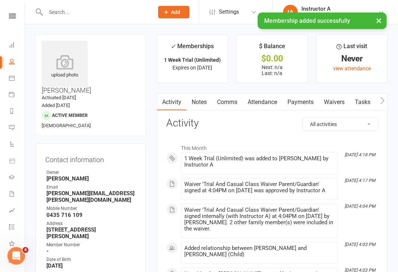
click at [12, 42] on link "Dashboard" at bounding box center [17, 46] width 17 height 17
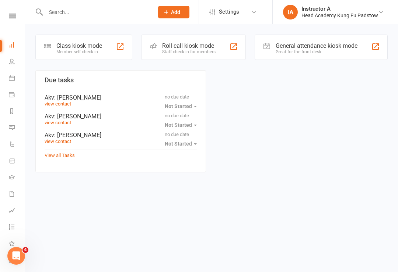
click at [172, 50] on div "Staff check-in for members" at bounding box center [188, 51] width 53 height 5
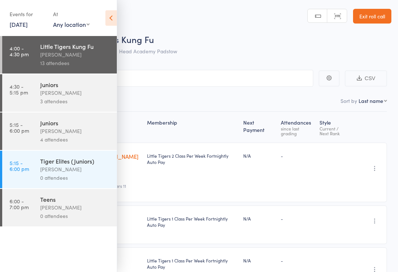
click at [110, 20] on icon at bounding box center [110, 17] width 11 height 15
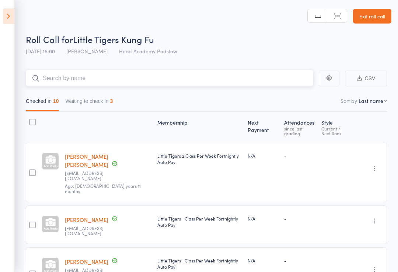
click at [158, 86] on input "search" at bounding box center [169, 78] width 287 height 17
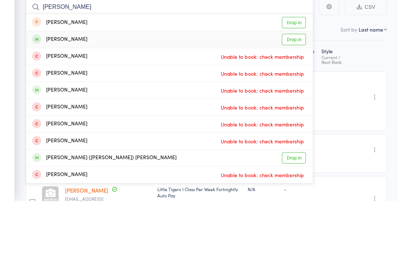
type input "Fred"
click at [298, 105] on link "Drop in" at bounding box center [294, 110] width 24 height 11
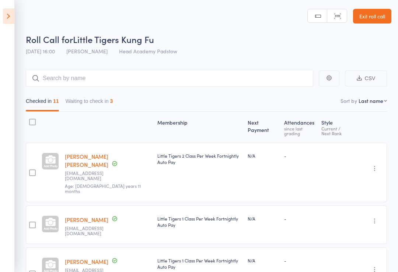
click at [6, 16] on icon at bounding box center [8, 15] width 11 height 15
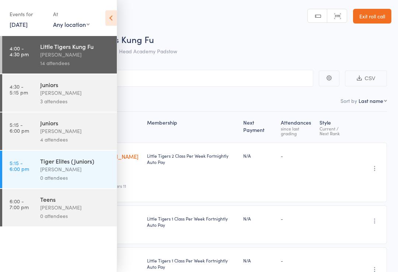
click at [20, 13] on div "Events for" at bounding box center [28, 14] width 36 height 12
click at [92, 13] on div "Events for 11 Sep, 2025 11 Sep, 2025 September 2025 Sun Mon Tue Wed Thu Fri Sat…" at bounding box center [58, 18] width 117 height 37
click at [115, 14] on icon at bounding box center [110, 17] width 11 height 15
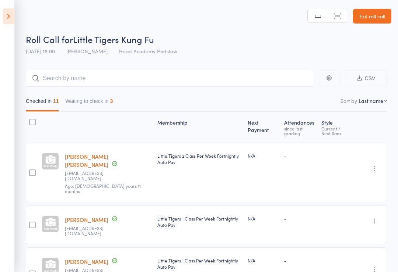
click at [5, 20] on icon at bounding box center [8, 15] width 11 height 15
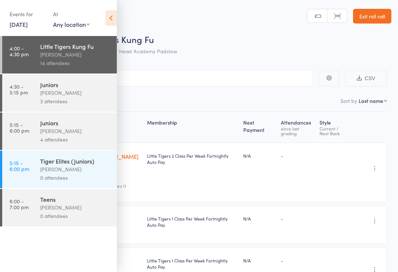
click at [98, 93] on div "[PERSON_NAME]" at bounding box center [75, 93] width 70 height 8
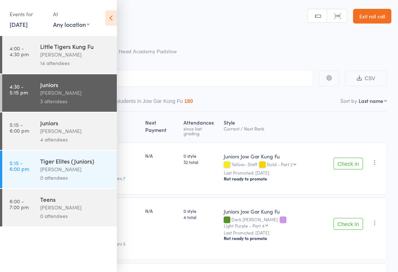
click at [122, 15] on header "Roll Call for Juniors 11 Sep 16:30 James Agius Head Academy Padstow Manual sear…" at bounding box center [199, 29] width 398 height 59
click at [116, 12] on icon at bounding box center [110, 17] width 11 height 15
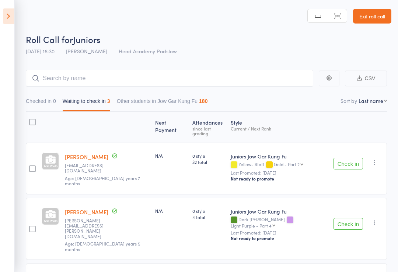
click at [112, 13] on header "Roll Call for Juniors 11 Sep 16:30 James Agius Head Academy Padstow Manual sear…" at bounding box center [199, 29] width 398 height 59
click at [114, 84] on input "search" at bounding box center [169, 78] width 287 height 17
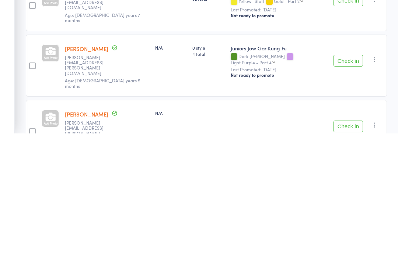
scroll to position [12, 0]
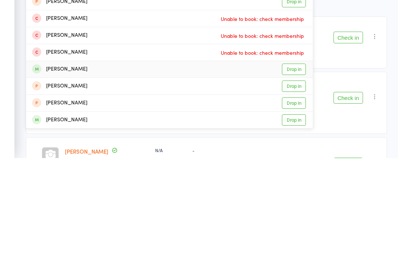
type input "[PERSON_NAME]"
click at [291, 178] on link "Drop in" at bounding box center [294, 183] width 24 height 11
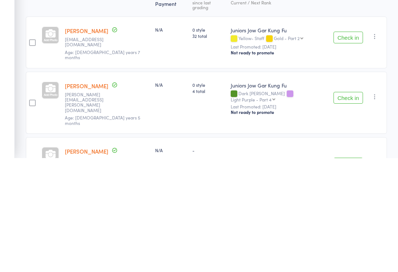
type input "D"
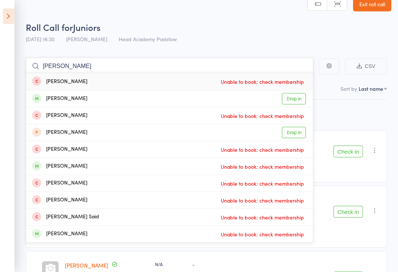
type input "Sarah"
click at [295, 96] on link "Drop in" at bounding box center [294, 98] width 24 height 11
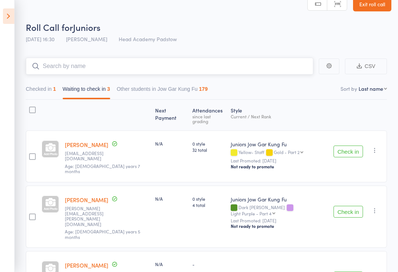
click at [217, 72] on input "search" at bounding box center [169, 66] width 287 height 17
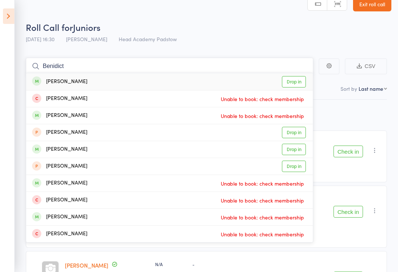
type input "Benidict"
click at [293, 87] on link "Drop in" at bounding box center [294, 81] width 24 height 11
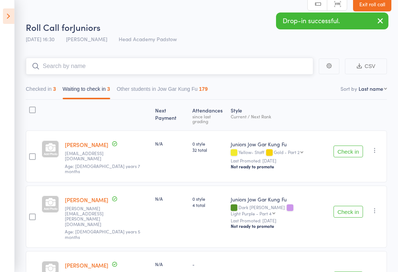
click at [55, 74] on input "search" at bounding box center [169, 66] width 287 height 17
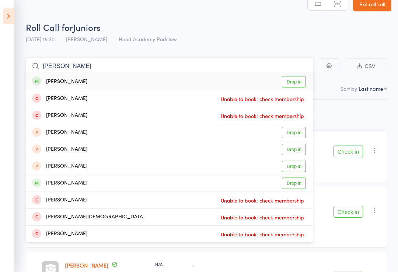
type input "Robert christ"
click at [290, 81] on link "Drop in" at bounding box center [294, 81] width 24 height 11
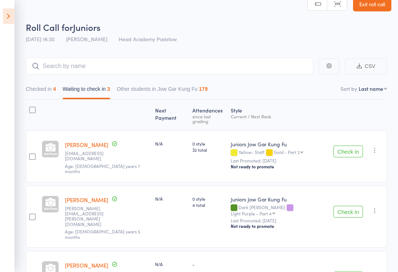
click at [14, 17] on icon at bounding box center [8, 15] width 11 height 15
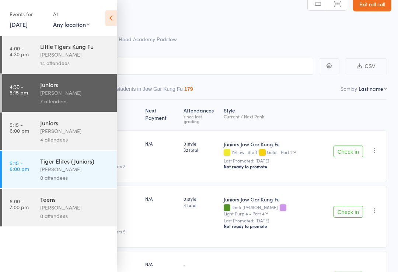
click at [39, 88] on link "4:30 - 5:15 pm Juniors James Agius 7 attendees" at bounding box center [59, 93] width 115 height 38
click at [111, 14] on icon at bounding box center [110, 17] width 11 height 15
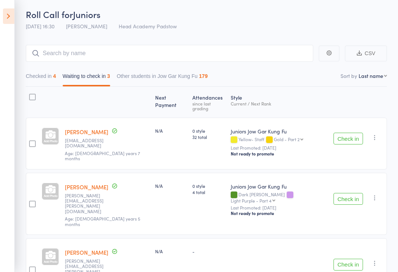
scroll to position [30, 0]
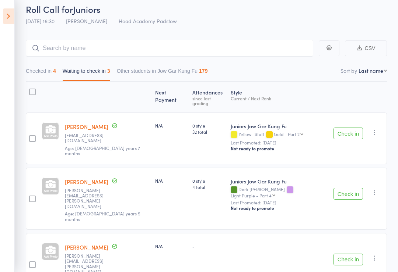
click at [11, 21] on icon at bounding box center [8, 15] width 11 height 15
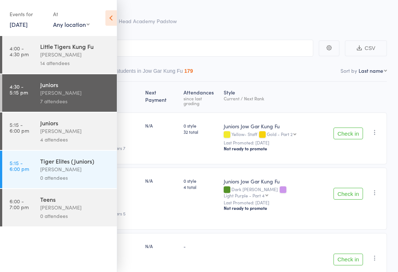
click at [110, 21] on icon at bounding box center [110, 17] width 11 height 15
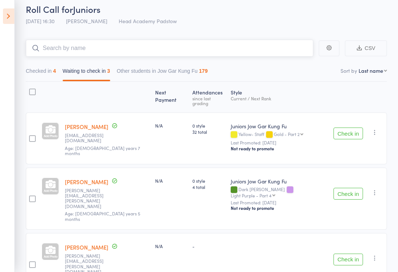
click at [119, 57] on input "search" at bounding box center [169, 48] width 287 height 17
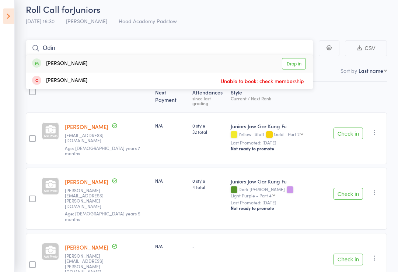
type input "Odin"
click at [54, 64] on div "[PERSON_NAME]" at bounding box center [59, 64] width 55 height 8
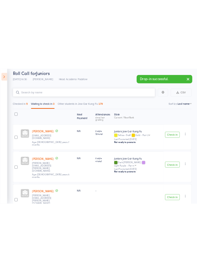
scroll to position [0, 0]
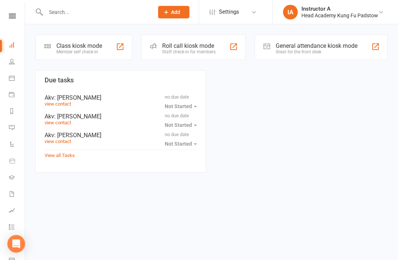
click at [63, 17] on input "text" at bounding box center [95, 12] width 105 height 10
click at [179, 48] on div "Roll call kiosk mode" at bounding box center [188, 45] width 53 height 7
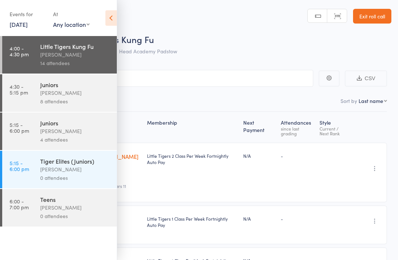
click at [82, 87] on div "Juniors" at bounding box center [75, 85] width 70 height 8
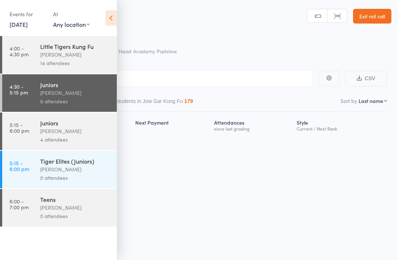
click at [113, 18] on icon at bounding box center [110, 17] width 11 height 15
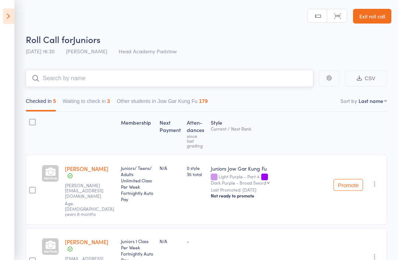
click at [80, 72] on input "search" at bounding box center [169, 78] width 287 height 17
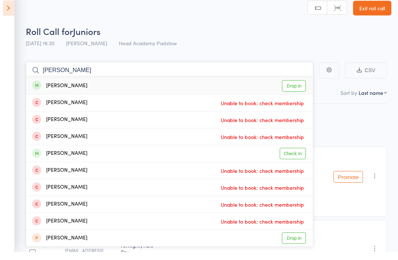
type input "[PERSON_NAME]"
click at [49, 90] on div "[PERSON_NAME]" at bounding box center [59, 94] width 55 height 8
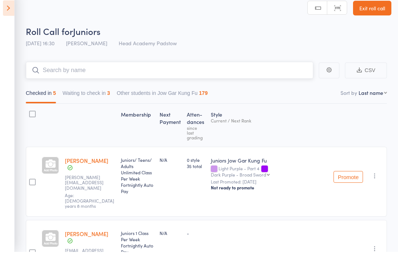
click at [55, 70] on input "search" at bounding box center [169, 78] width 287 height 17
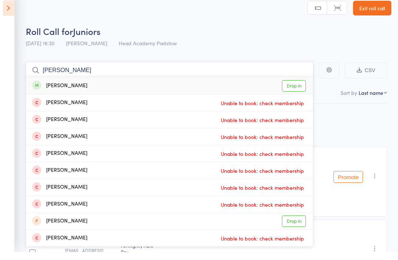
type input "[PERSON_NAME]"
click at [53, 90] on div "[PERSON_NAME]" at bounding box center [59, 94] width 55 height 8
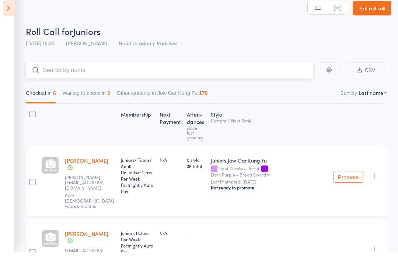
scroll to position [8, 0]
click at [53, 77] on input "search" at bounding box center [169, 70] width 287 height 17
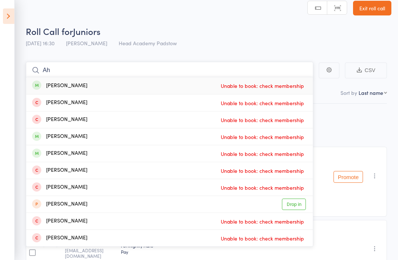
type input "A"
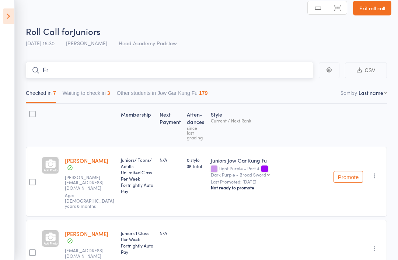
type input "F"
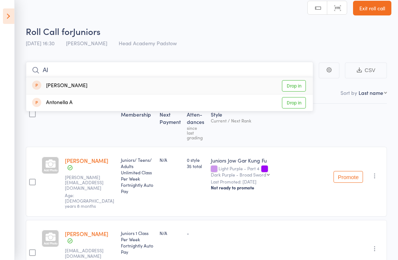
type input "A"
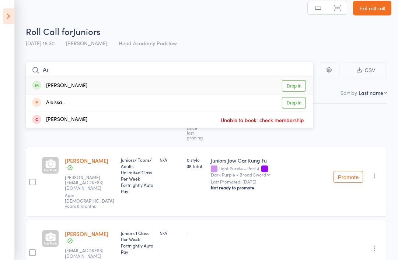
type input "A"
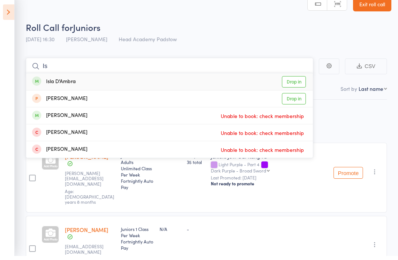
type input "I"
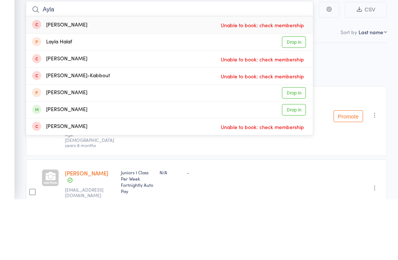
type input "Ayla"
click at [52, 166] on div "[PERSON_NAME]" at bounding box center [59, 170] width 55 height 8
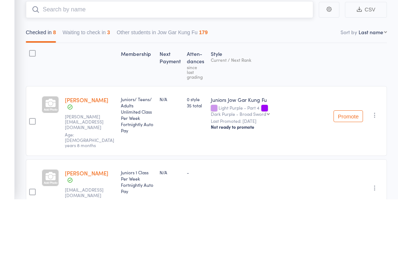
click at [51, 62] on input "search" at bounding box center [169, 70] width 287 height 17
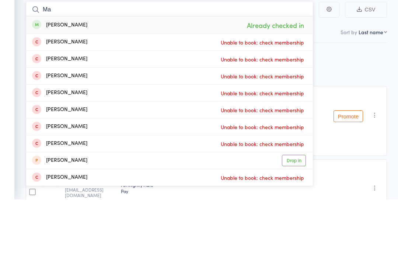
type input "M"
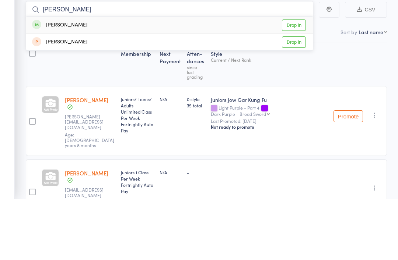
type input "[PERSON_NAME]"
click at [60, 77] on div "[PERSON_NAME] Drop in" at bounding box center [169, 85] width 286 height 17
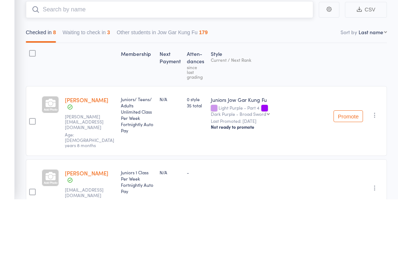
click at [48, 62] on input "search" at bounding box center [169, 70] width 287 height 17
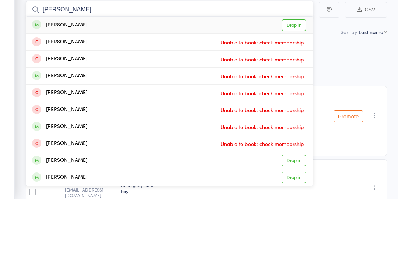
type input "[PERSON_NAME]"
click at [56, 82] on div "[PERSON_NAME]" at bounding box center [59, 86] width 55 height 8
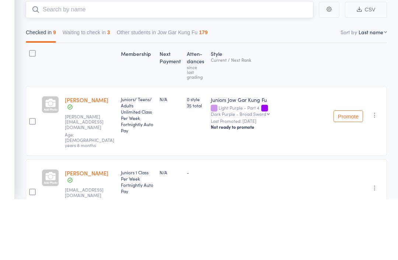
click at [66, 62] on input "search" at bounding box center [169, 70] width 287 height 17
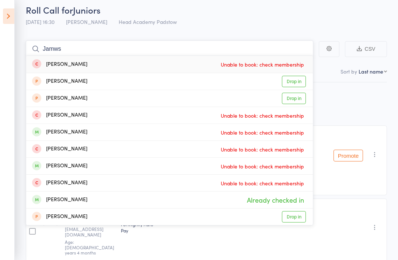
scroll to position [0, 0]
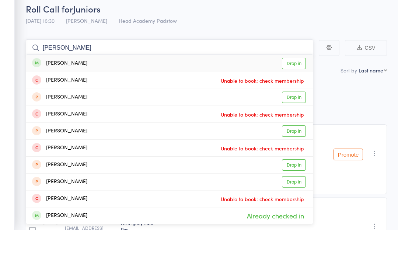
type input "[PERSON_NAME]"
click at [61, 90] on div "[PERSON_NAME]" at bounding box center [59, 94] width 55 height 8
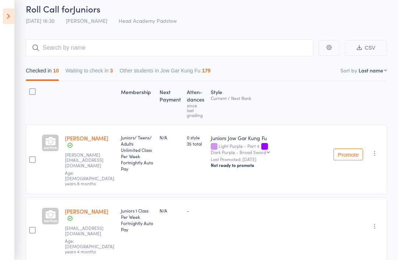
click at [62, 61] on div "Checked in 10 Waiting to check in 3 Other students in Jow Gar Kung Fu 179" at bounding box center [206, 68] width 361 height 25
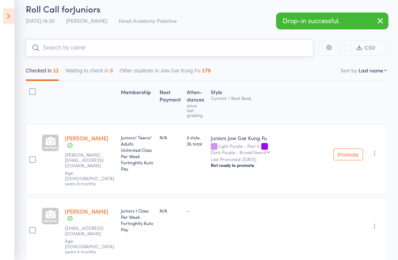
click at [57, 56] on input "search" at bounding box center [169, 47] width 287 height 17
type input "[PERSON_NAME]"
